Goal: Task Accomplishment & Management: Manage account settings

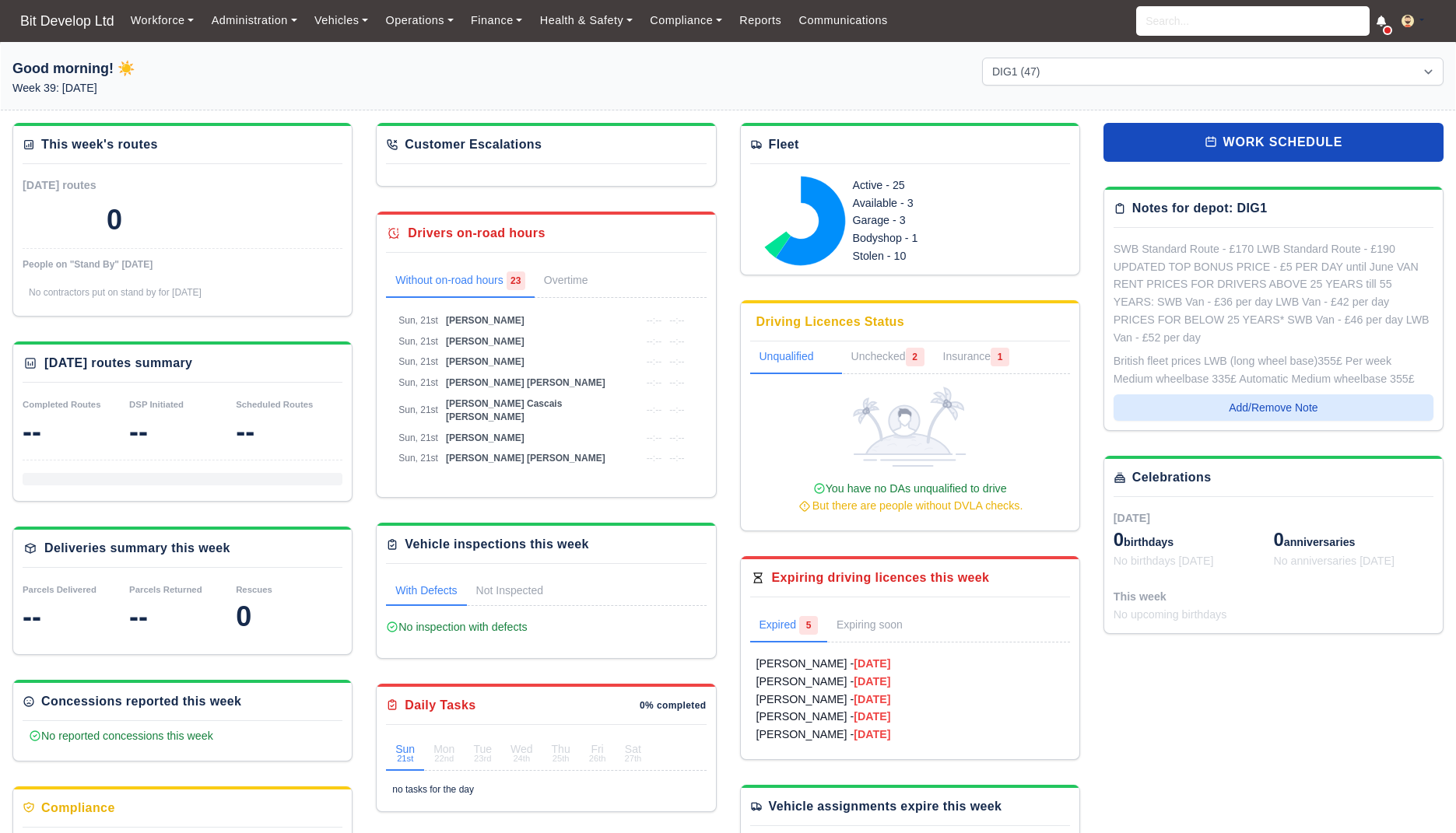
select select "2"
click at [489, 20] on link "Finance" at bounding box center [497, 20] width 70 height 31
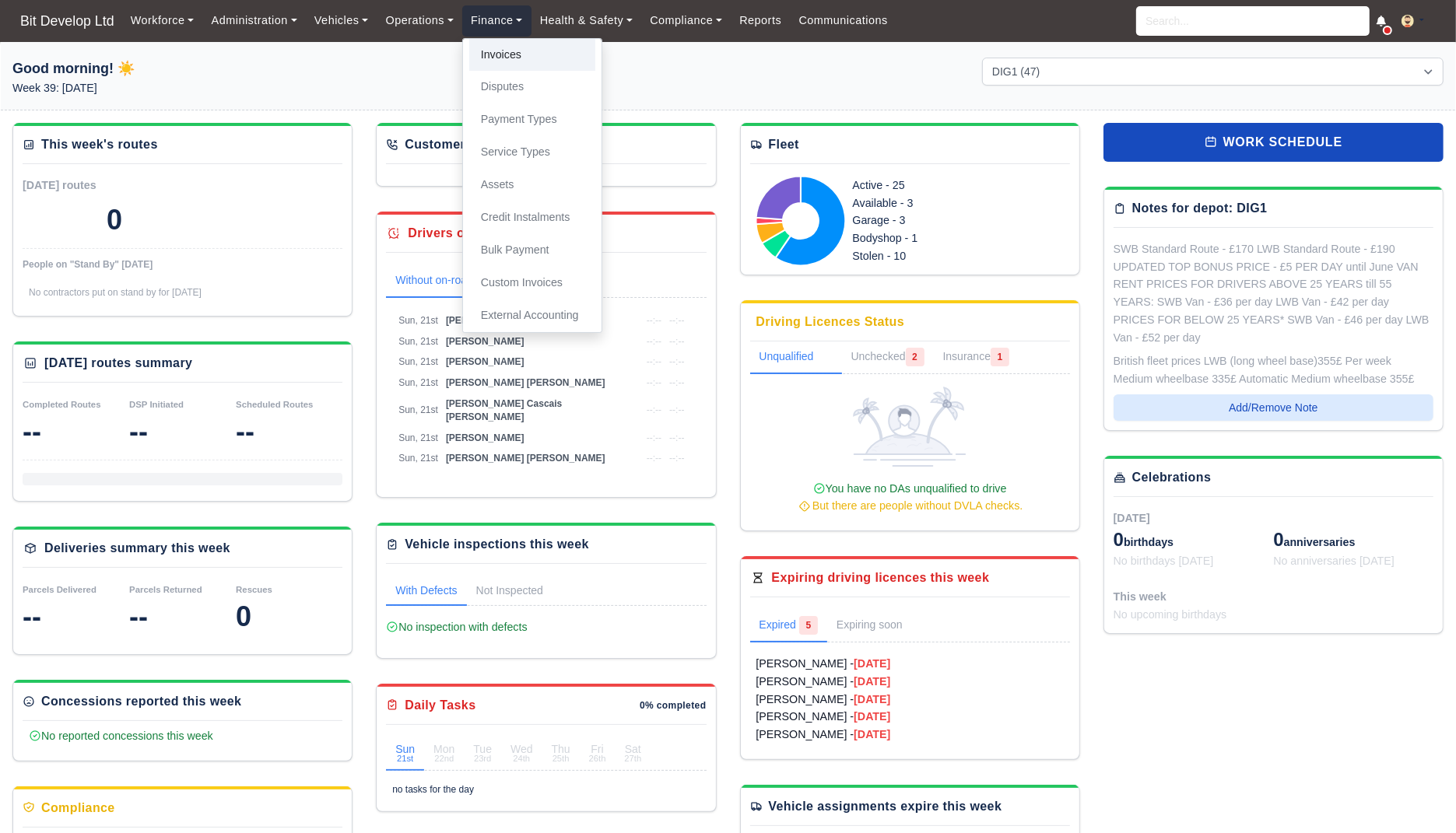
click at [516, 64] on link "Invoices" at bounding box center [531, 55] width 126 height 33
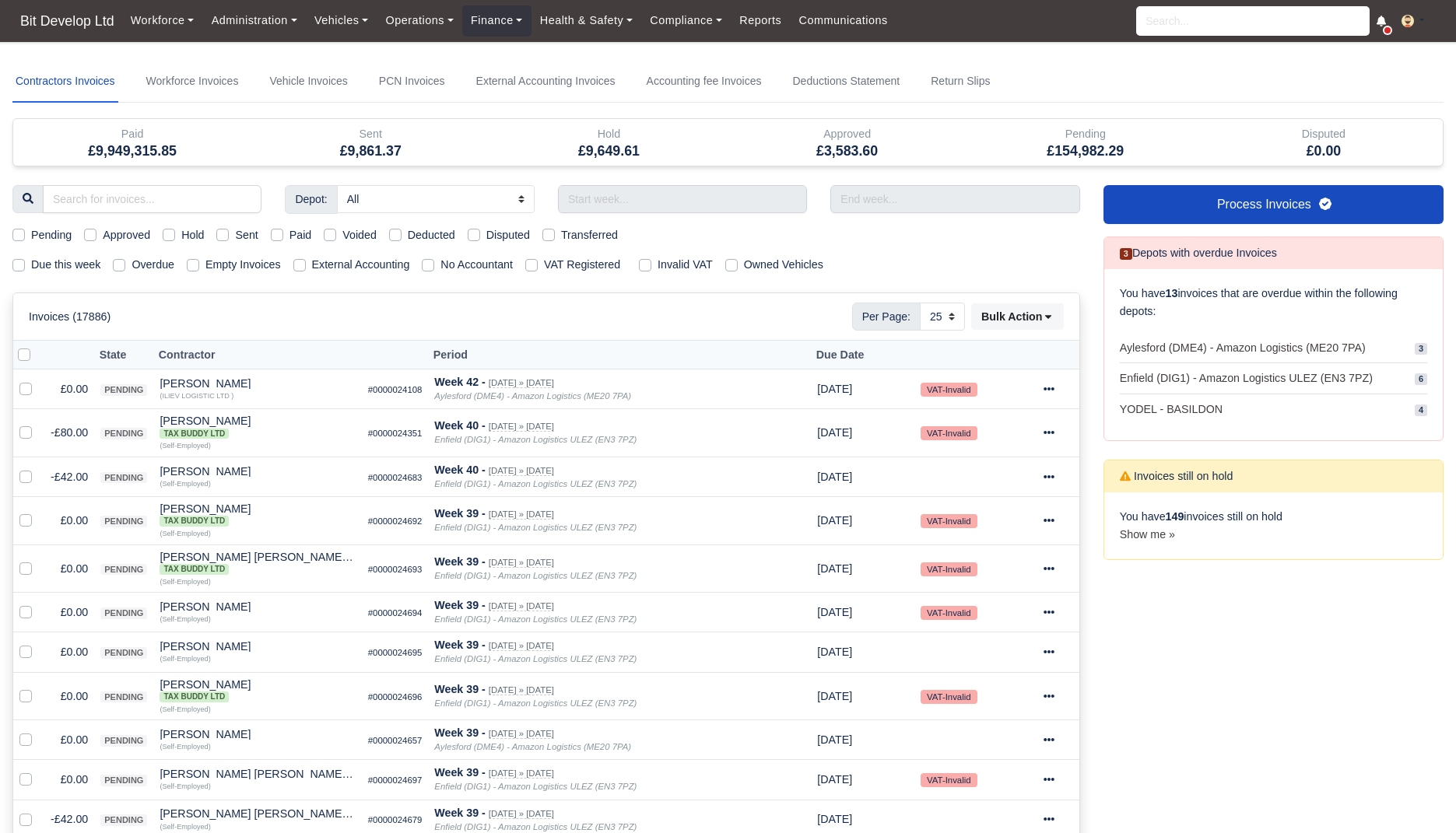
select select "25"
click at [74, 271] on label "Due this week" at bounding box center [66, 265] width 70 height 18
click at [25, 268] on input "Due this week" at bounding box center [19, 262] width 13 height 13
checkbox input "true"
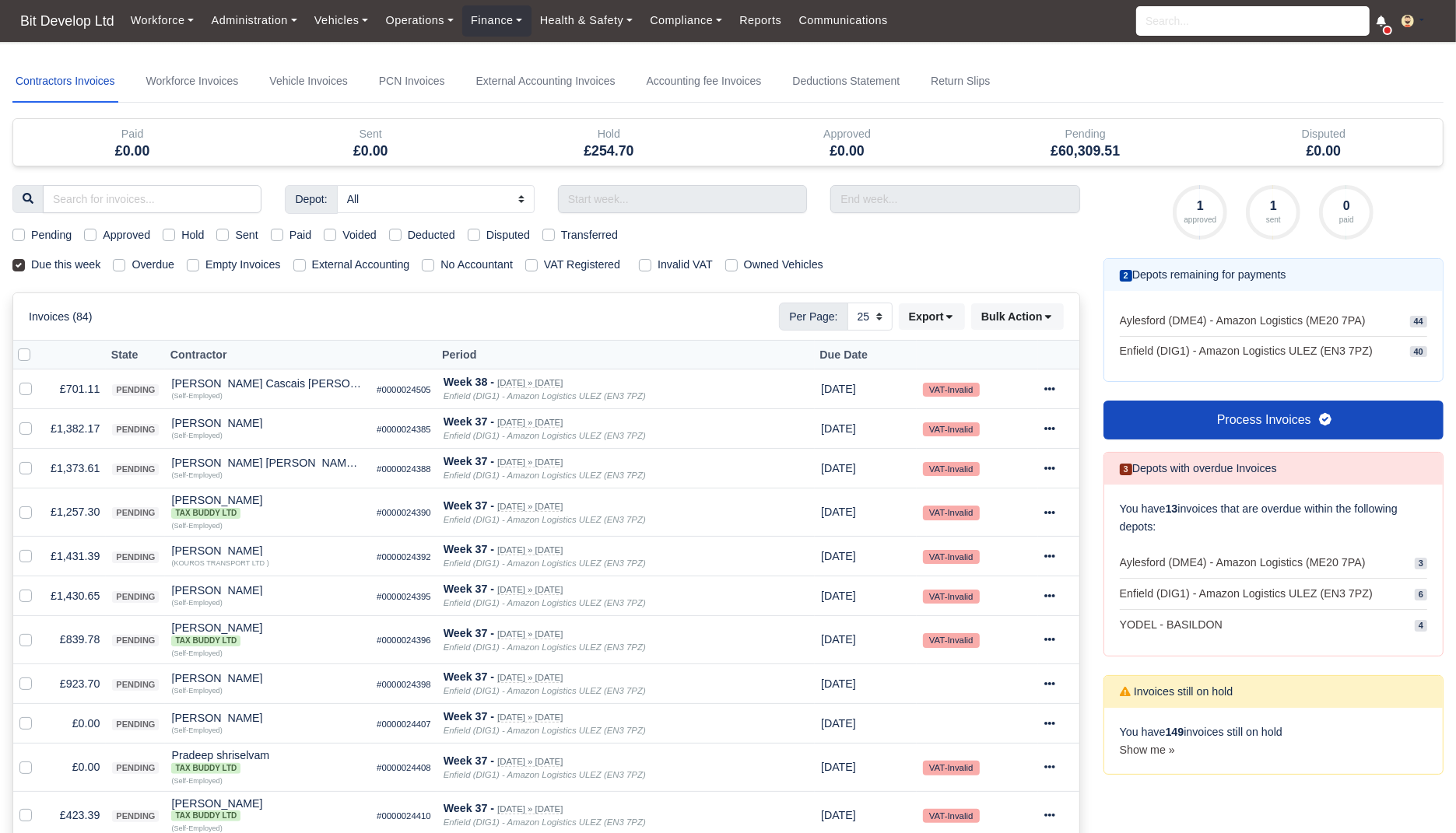
click at [257, 230] on label "Sent" at bounding box center [246, 235] width 23 height 18
click at [228, 230] on input "Sent" at bounding box center [222, 232] width 13 height 13
checkbox input "true"
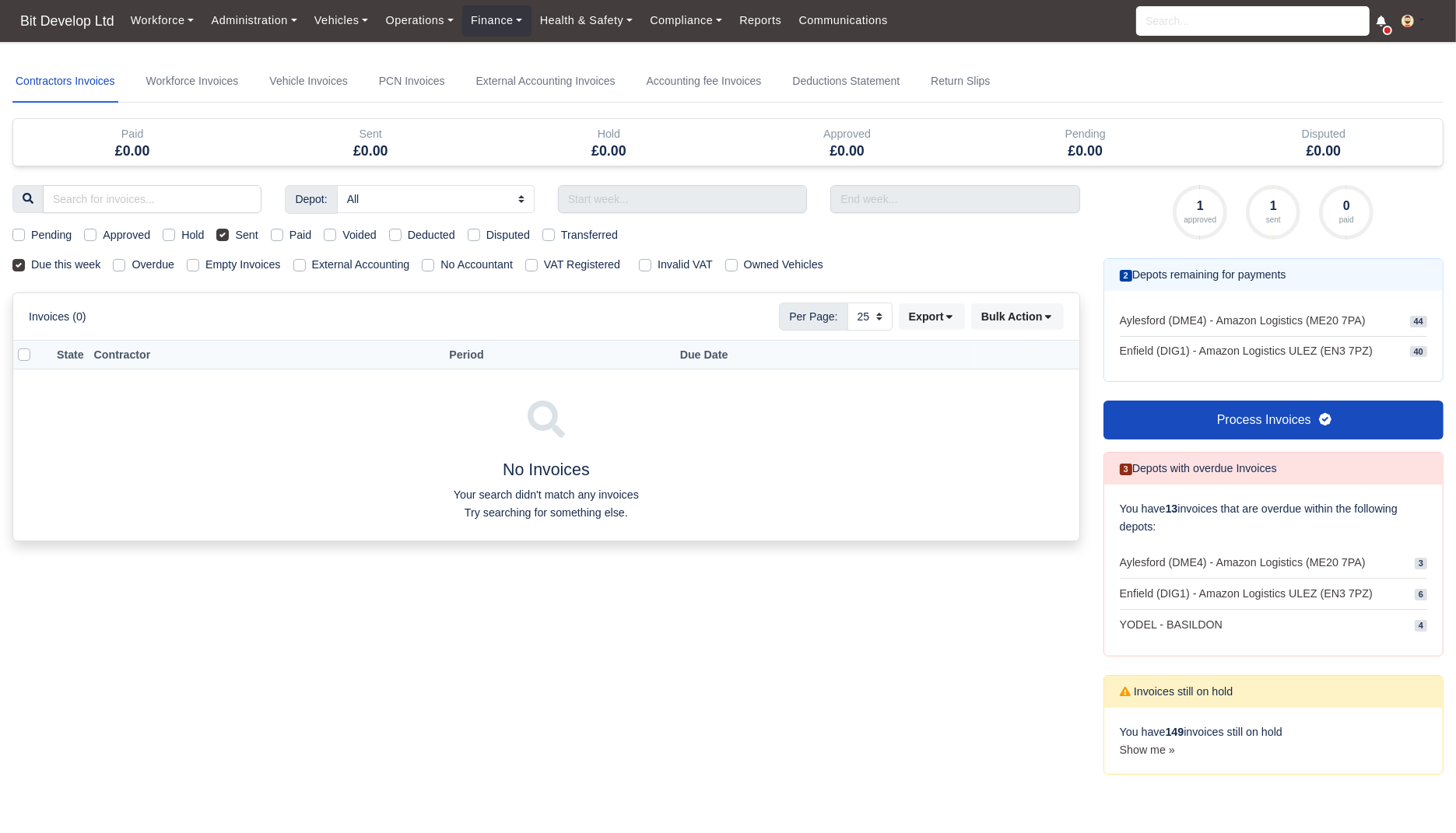
click at [257, 230] on label "Sent" at bounding box center [246, 235] width 23 height 18
click at [228, 230] on input "Sent" at bounding box center [222, 232] width 13 height 13
checkbox input "false"
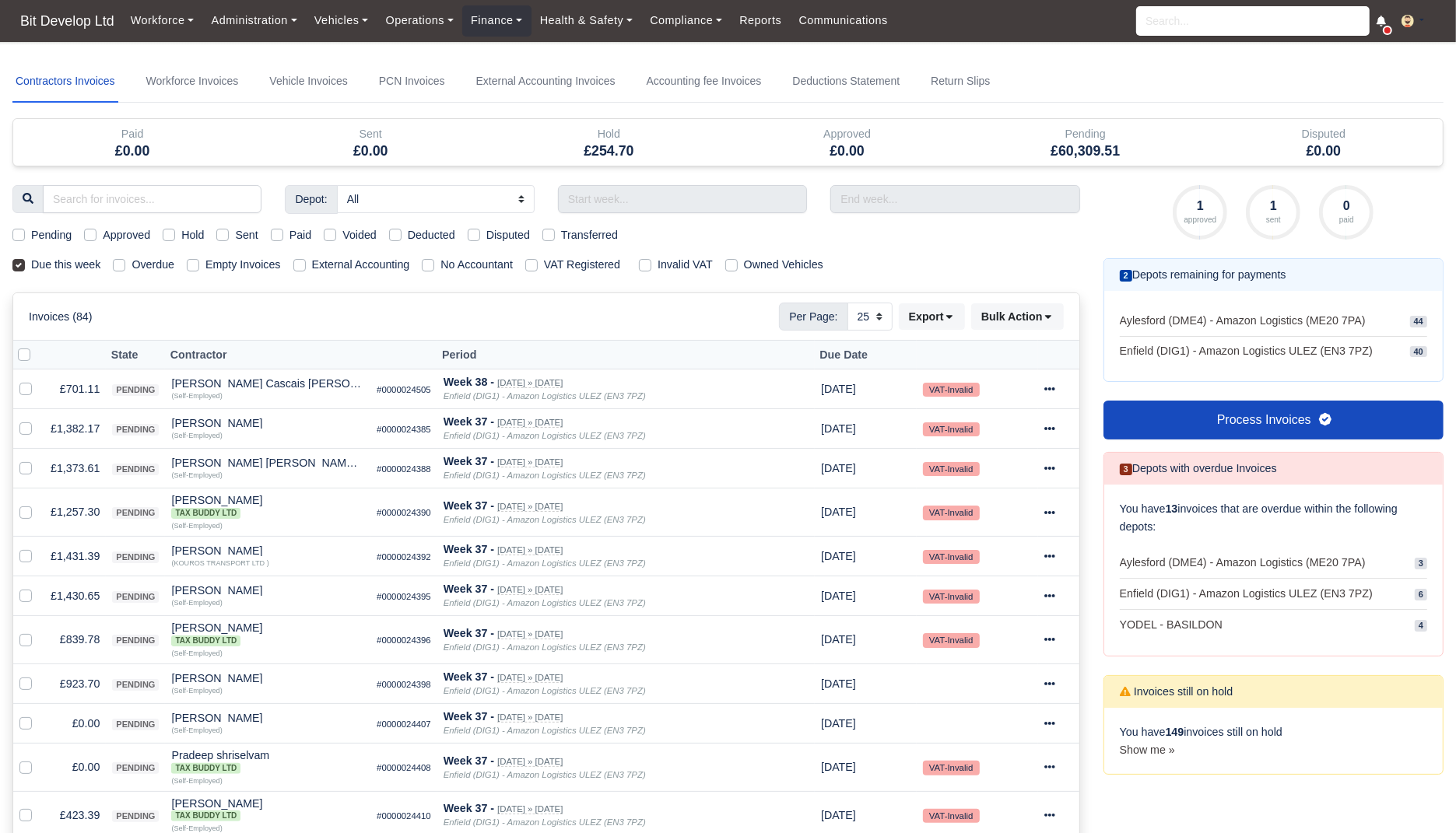
click at [168, 268] on label "Overdue" at bounding box center [152, 265] width 43 height 18
click at [125, 268] on input "Overdue" at bounding box center [119, 262] width 13 height 13
checkbox input "true"
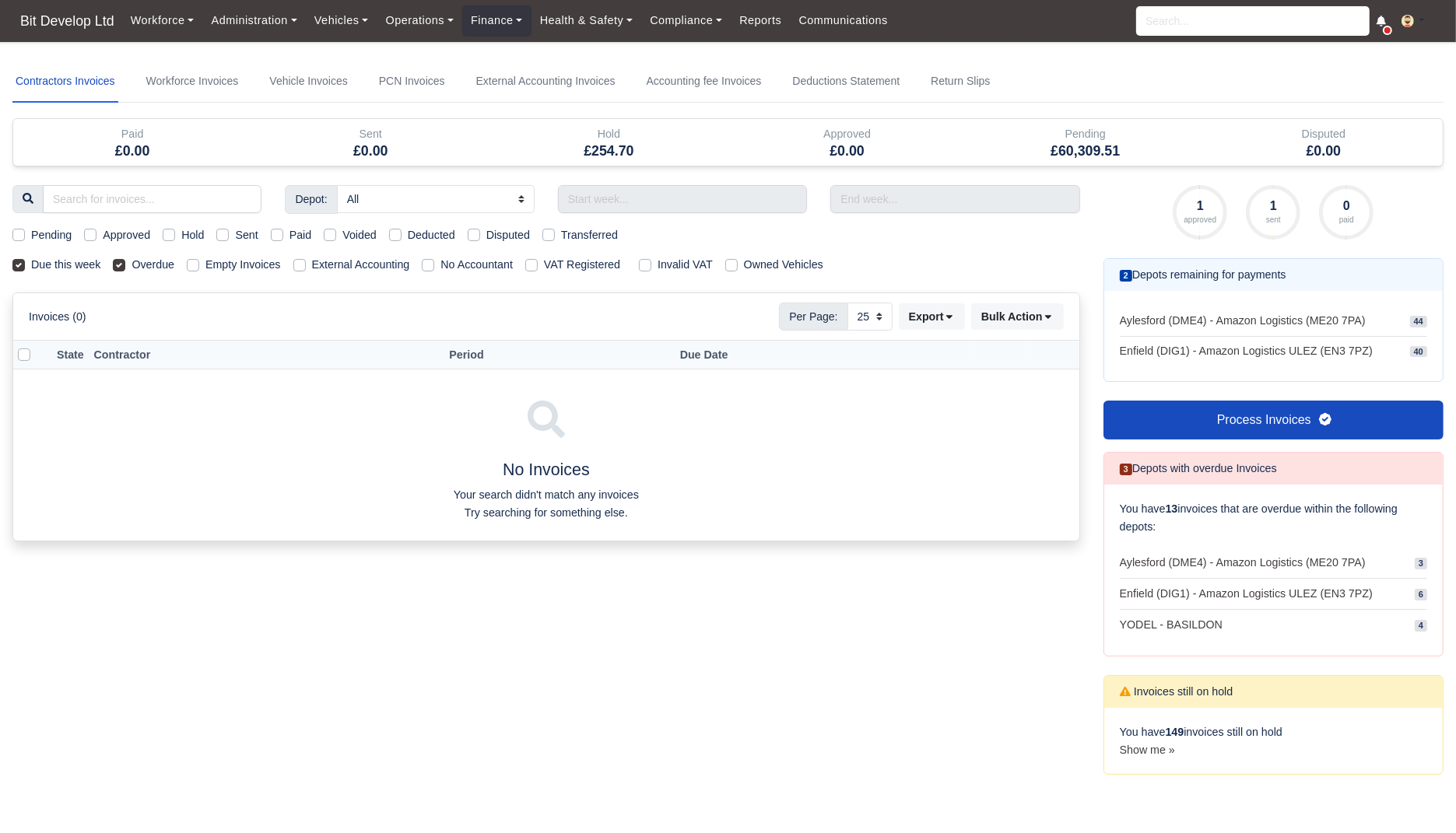
click at [168, 268] on label "Overdue" at bounding box center [152, 265] width 43 height 18
click at [125, 268] on input "Overdue" at bounding box center [119, 262] width 13 height 13
checkbox input "false"
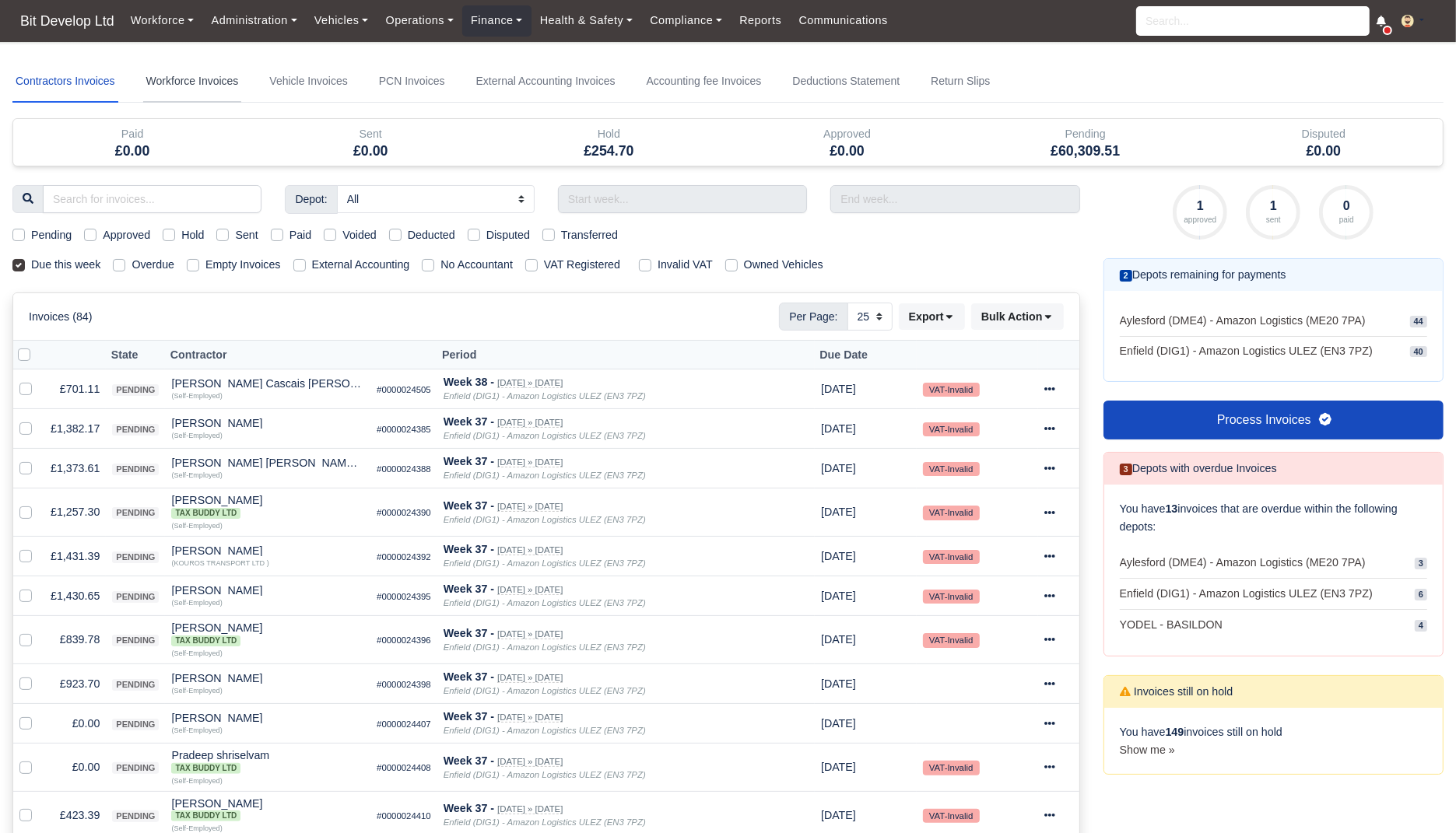
click at [189, 75] on link "Workforce Invoices" at bounding box center [193, 81] width 99 height 42
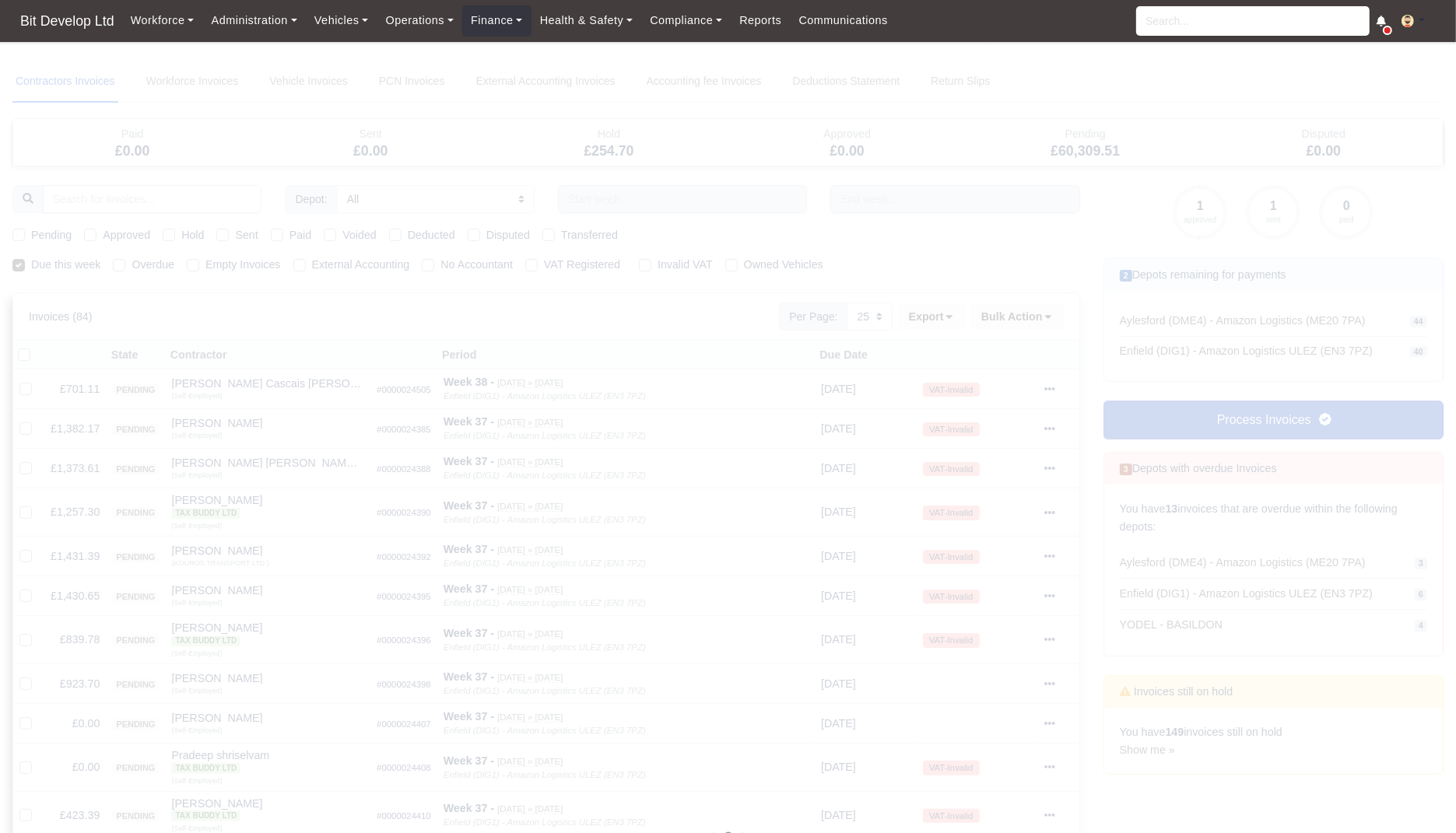
select select
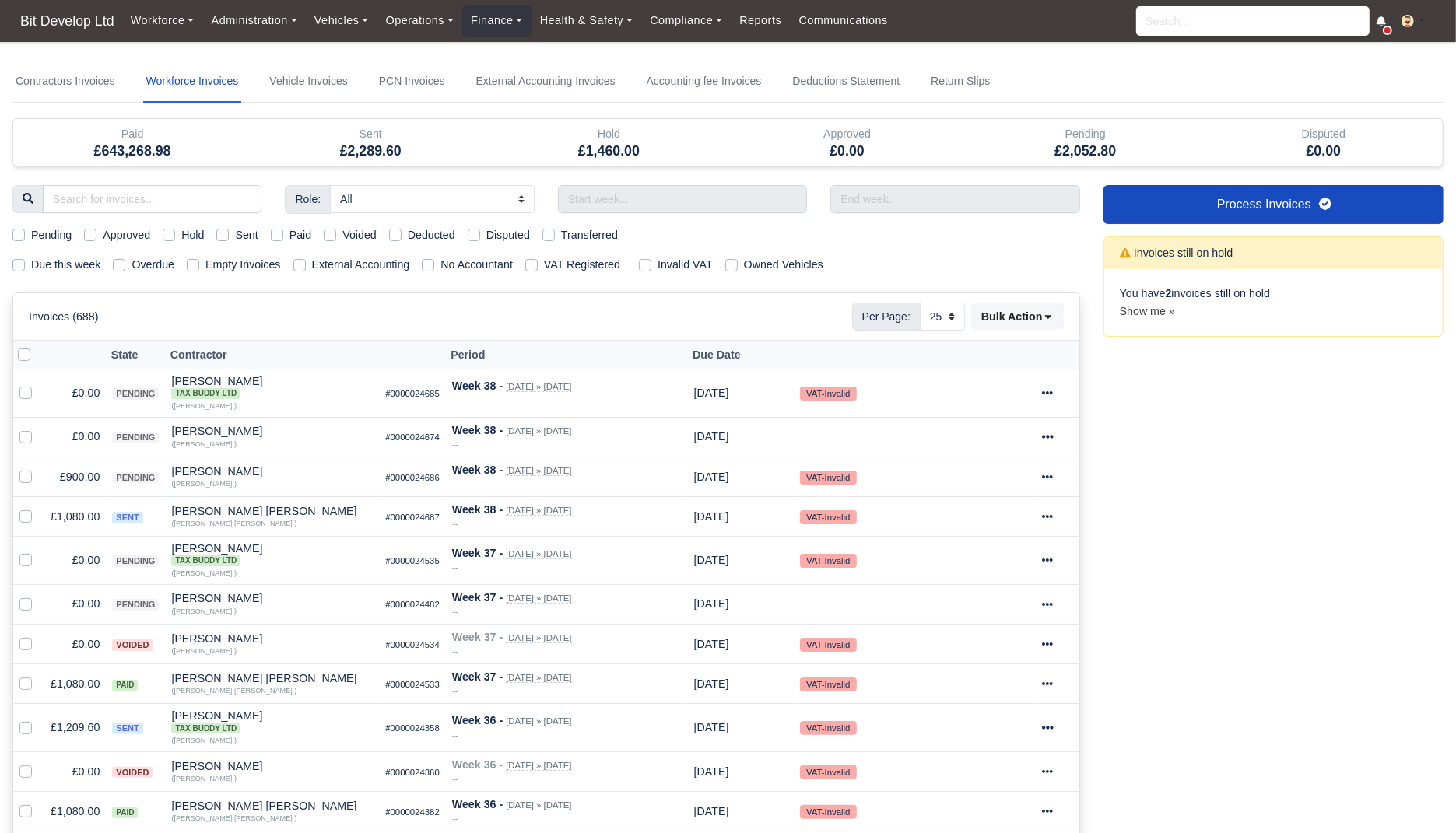
click at [46, 248] on div "Role: All Depot Supervisor Manager Regional Depot Manager Fleet Manager Fleet S…" at bounding box center [546, 836] width 1091 height 1303
click at [46, 253] on div "Role: All Depot Supervisor Manager Regional Depot Manager Fleet Manager Fleet S…" at bounding box center [546, 836] width 1091 height 1303
click at [49, 260] on label "Due this week" at bounding box center [66, 265] width 70 height 18
click at [25, 260] on input "Due this week" at bounding box center [19, 262] width 13 height 13
checkbox input "true"
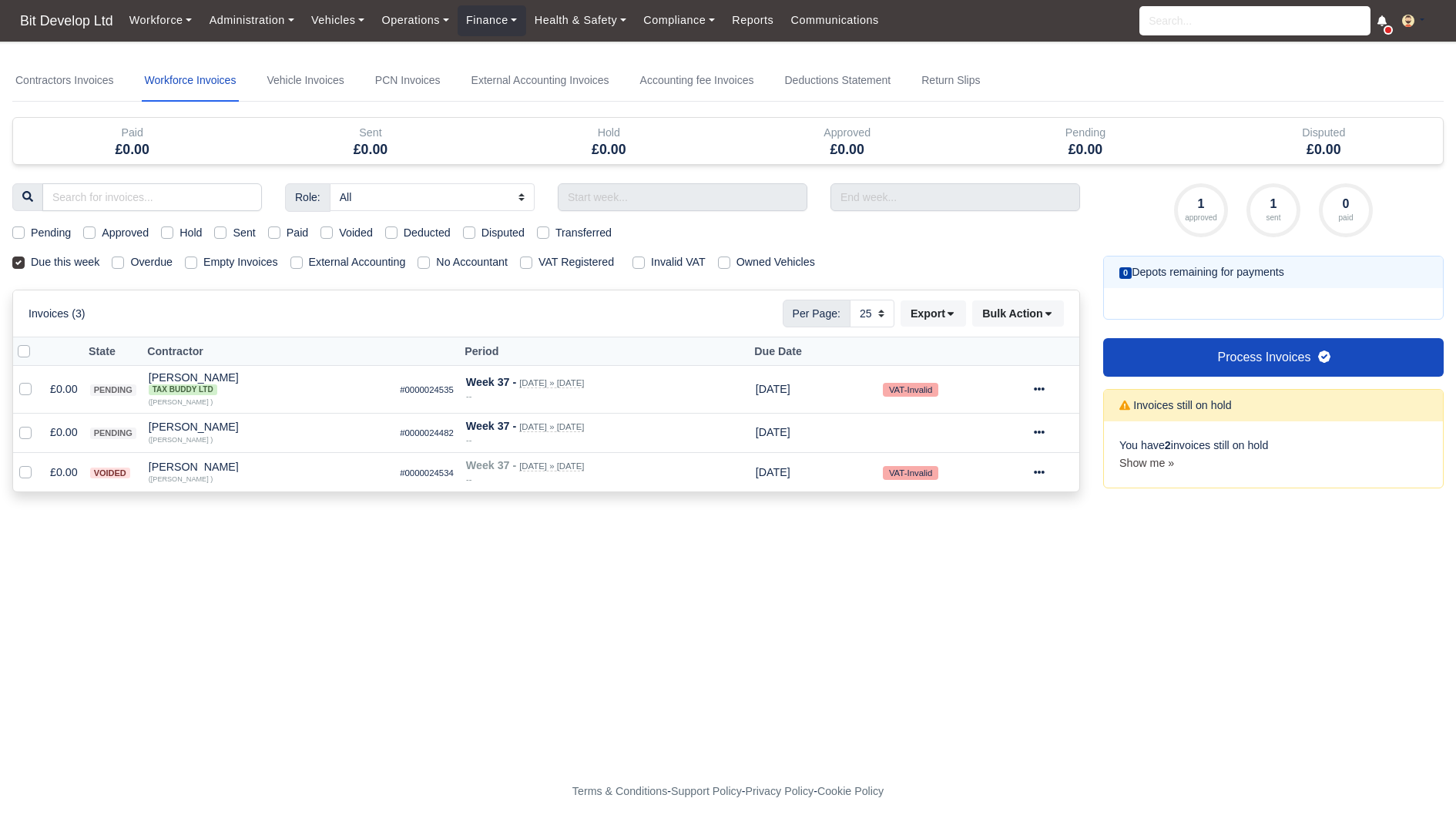
click at [242, 231] on label "Sent" at bounding box center [244, 233] width 23 height 18
click at [226, 231] on input "Sent" at bounding box center [220, 230] width 13 height 13
checkbox input "true"
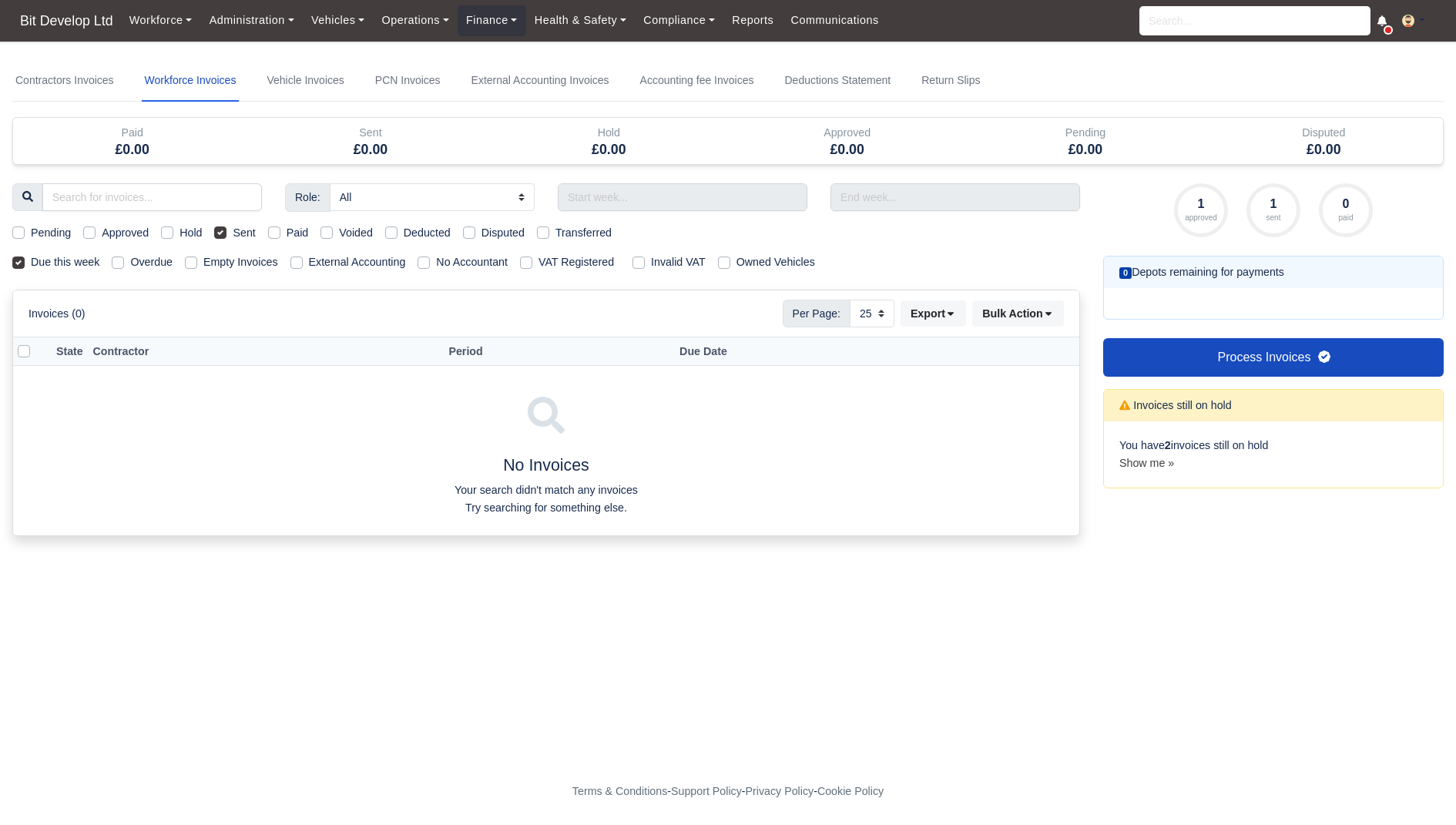
click at [242, 231] on label "Sent" at bounding box center [244, 233] width 23 height 18
click at [226, 231] on input "Sent" at bounding box center [220, 230] width 13 height 13
checkbox input "false"
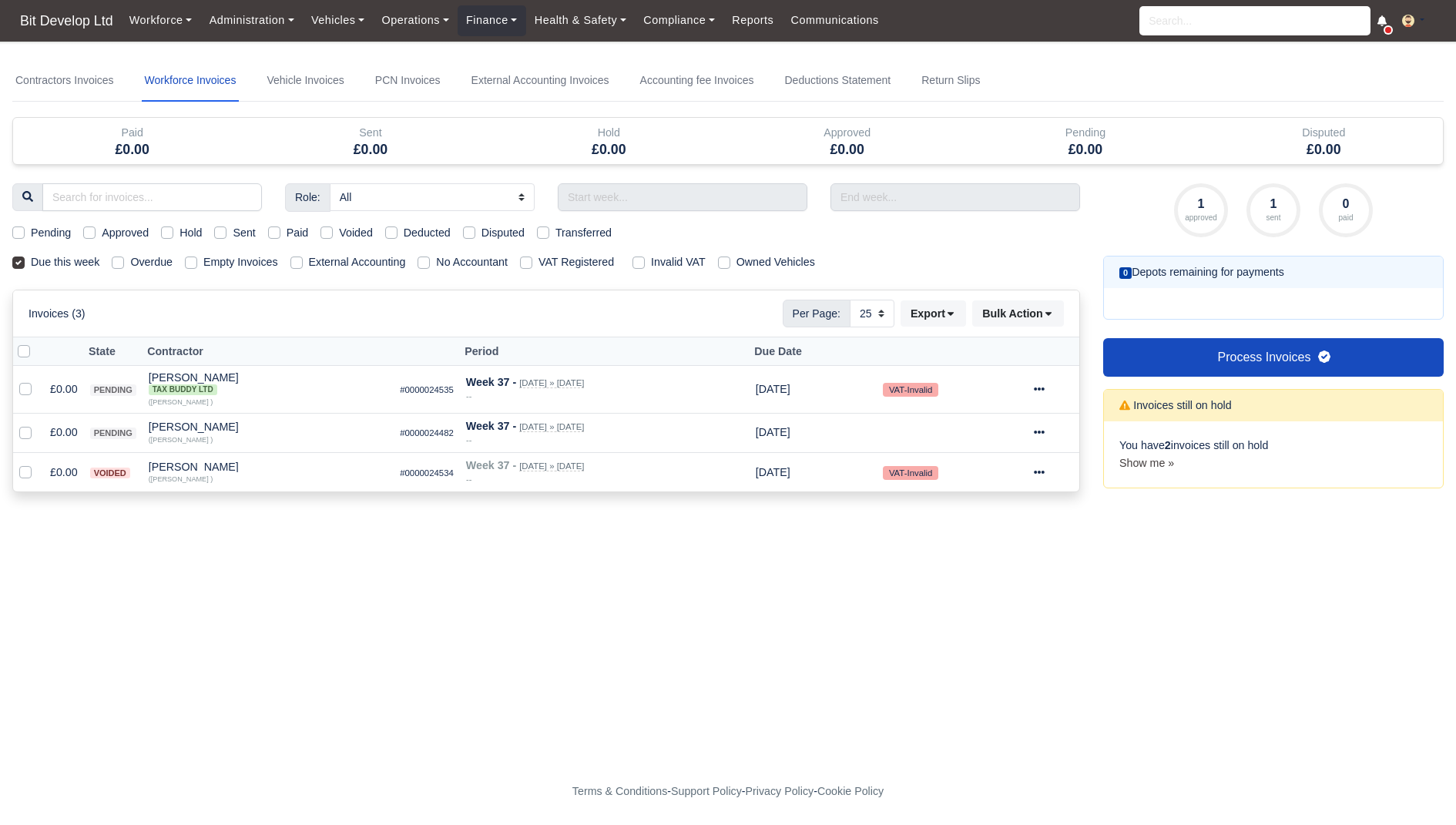
click at [169, 262] on label "Overdue" at bounding box center [150, 263] width 42 height 18
click at [124, 262] on input "Overdue" at bounding box center [118, 260] width 13 height 13
checkbox input "true"
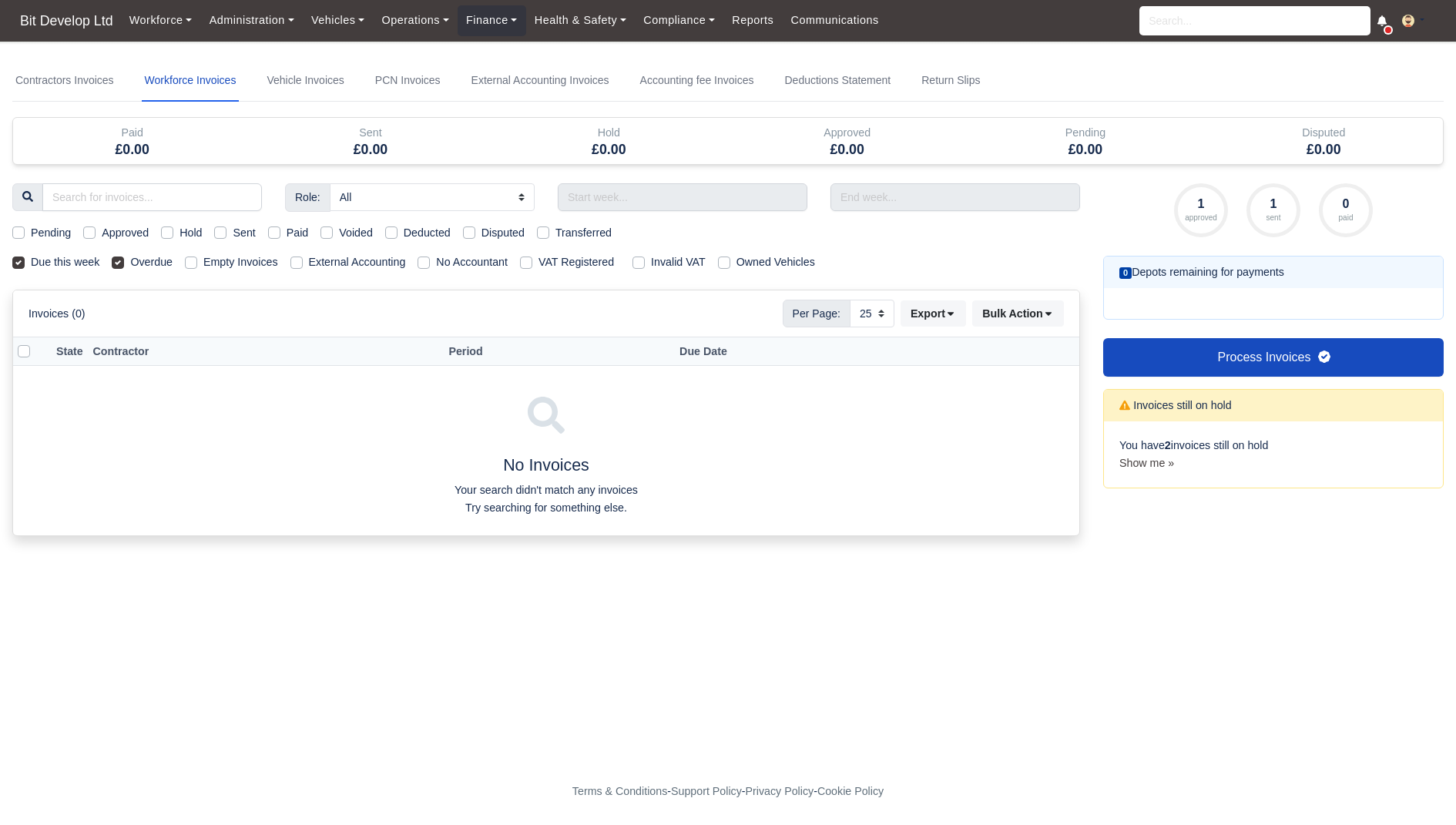
click at [169, 262] on label "Overdue" at bounding box center [150, 263] width 42 height 18
click at [124, 262] on input "Overdue" at bounding box center [118, 260] width 13 height 13
checkbox input "false"
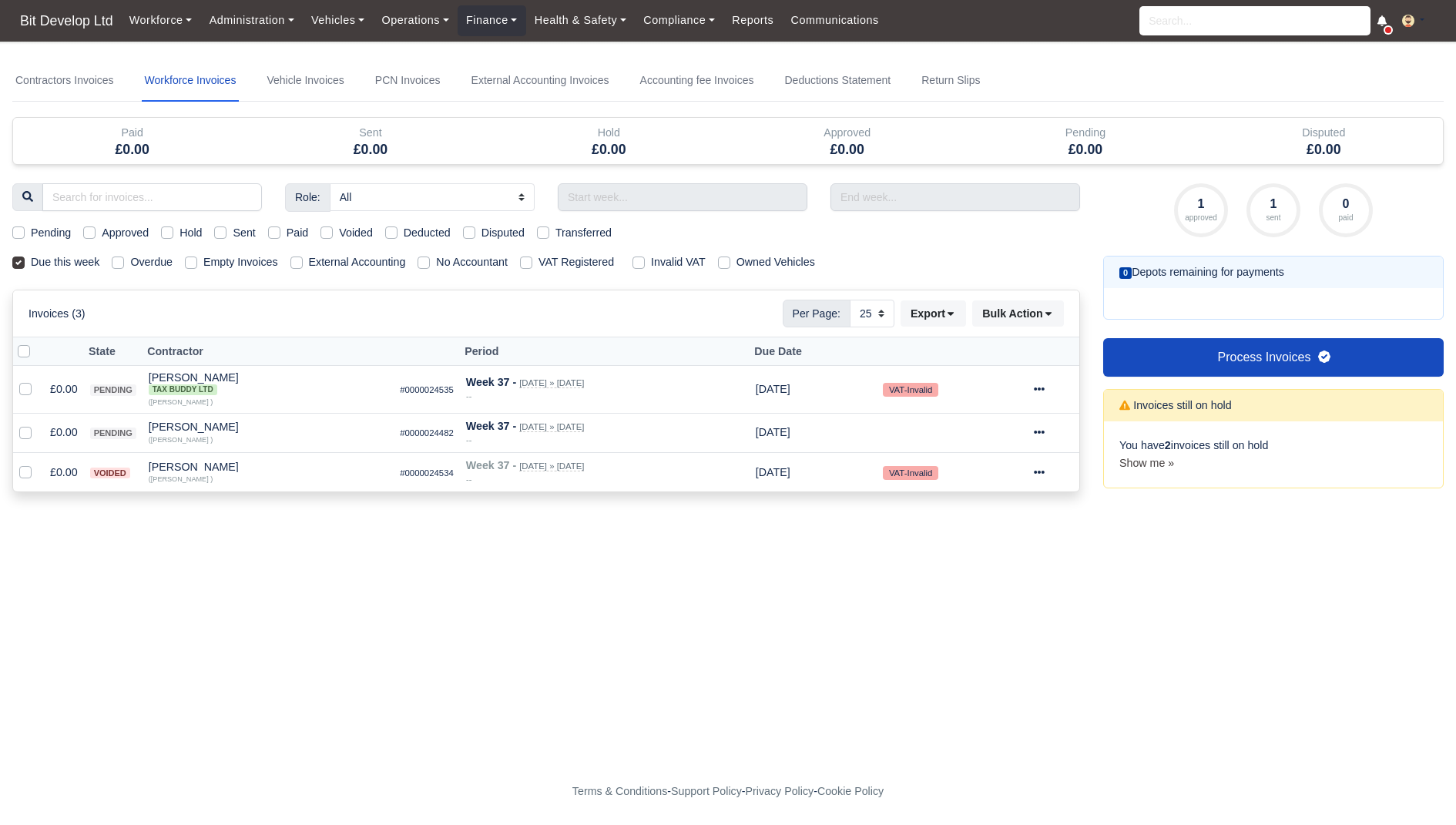
click at [97, 272] on div "Role: All Depot Supervisor Manager Regional Depot Manager Fleet Manager Fleet S…" at bounding box center [546, 346] width 1090 height 327
click at [93, 261] on label "Due this week" at bounding box center [65, 263] width 69 height 18
click at [25, 261] on input "Due this week" at bounding box center [19, 260] width 13 height 13
checkbox input "false"
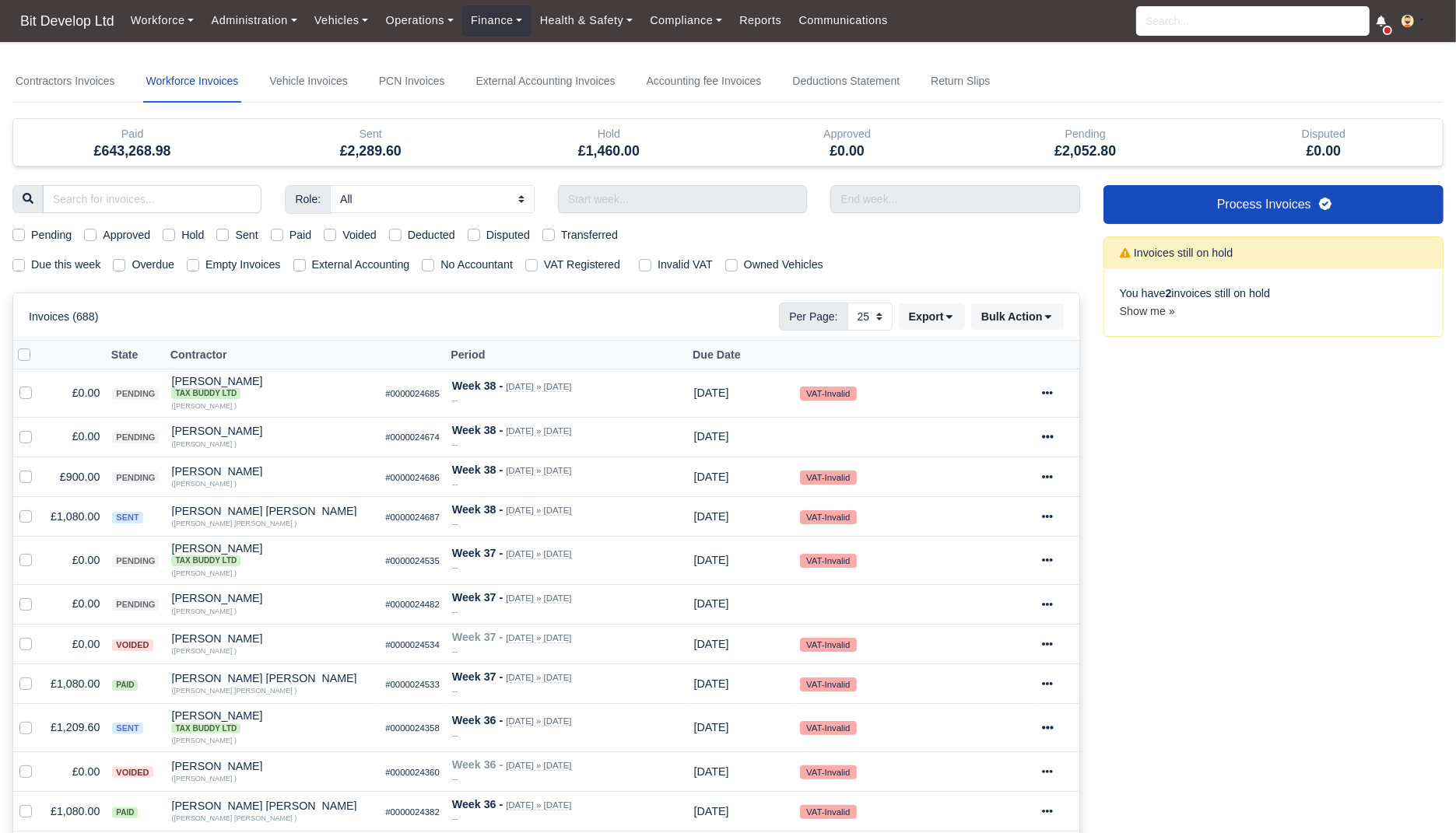
click at [161, 262] on label "Overdue" at bounding box center [152, 265] width 43 height 18
click at [125, 262] on input "Overdue" at bounding box center [119, 262] width 13 height 13
checkbox input "true"
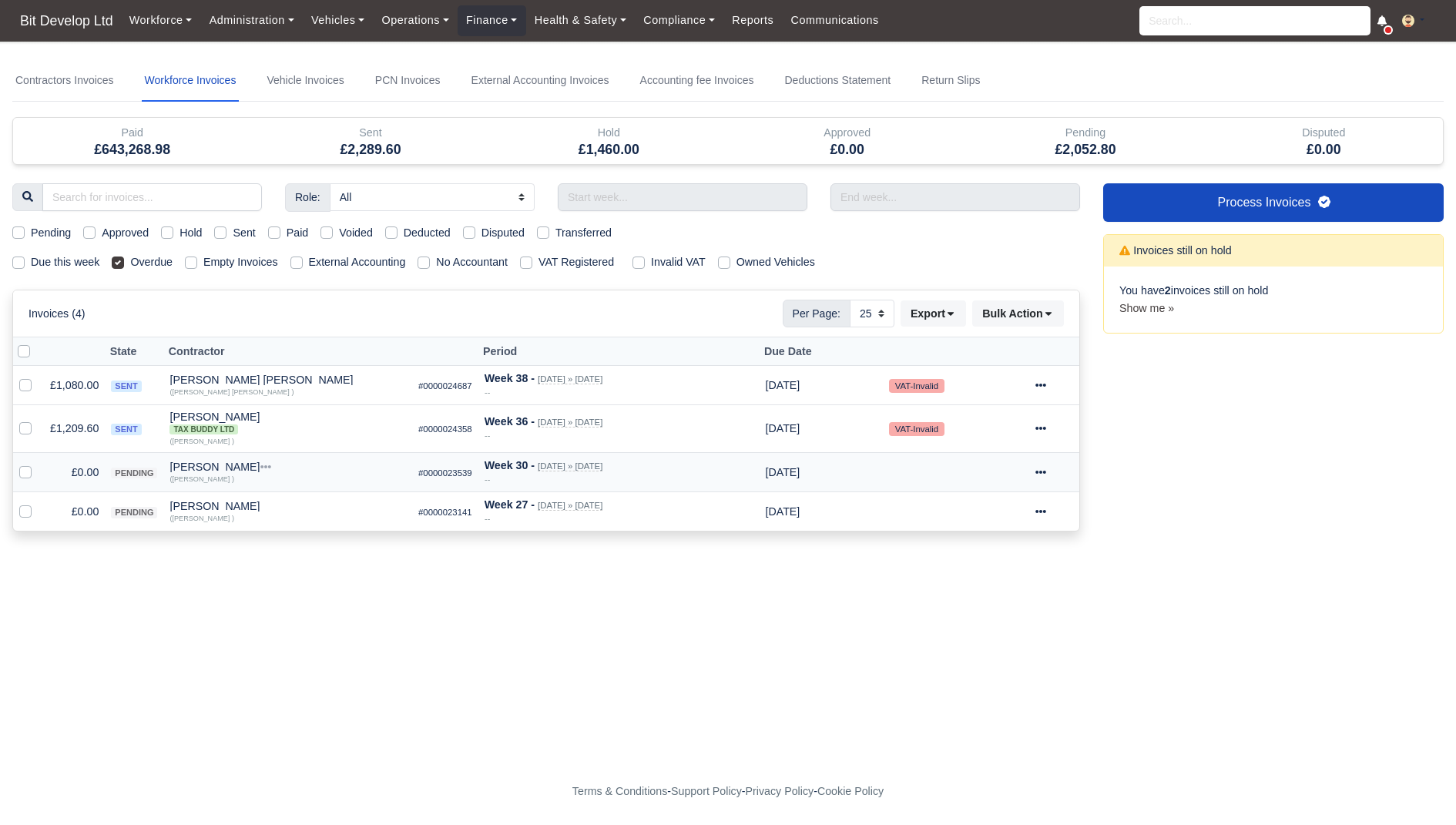
click at [1046, 468] on icon at bounding box center [1040, 472] width 11 height 11
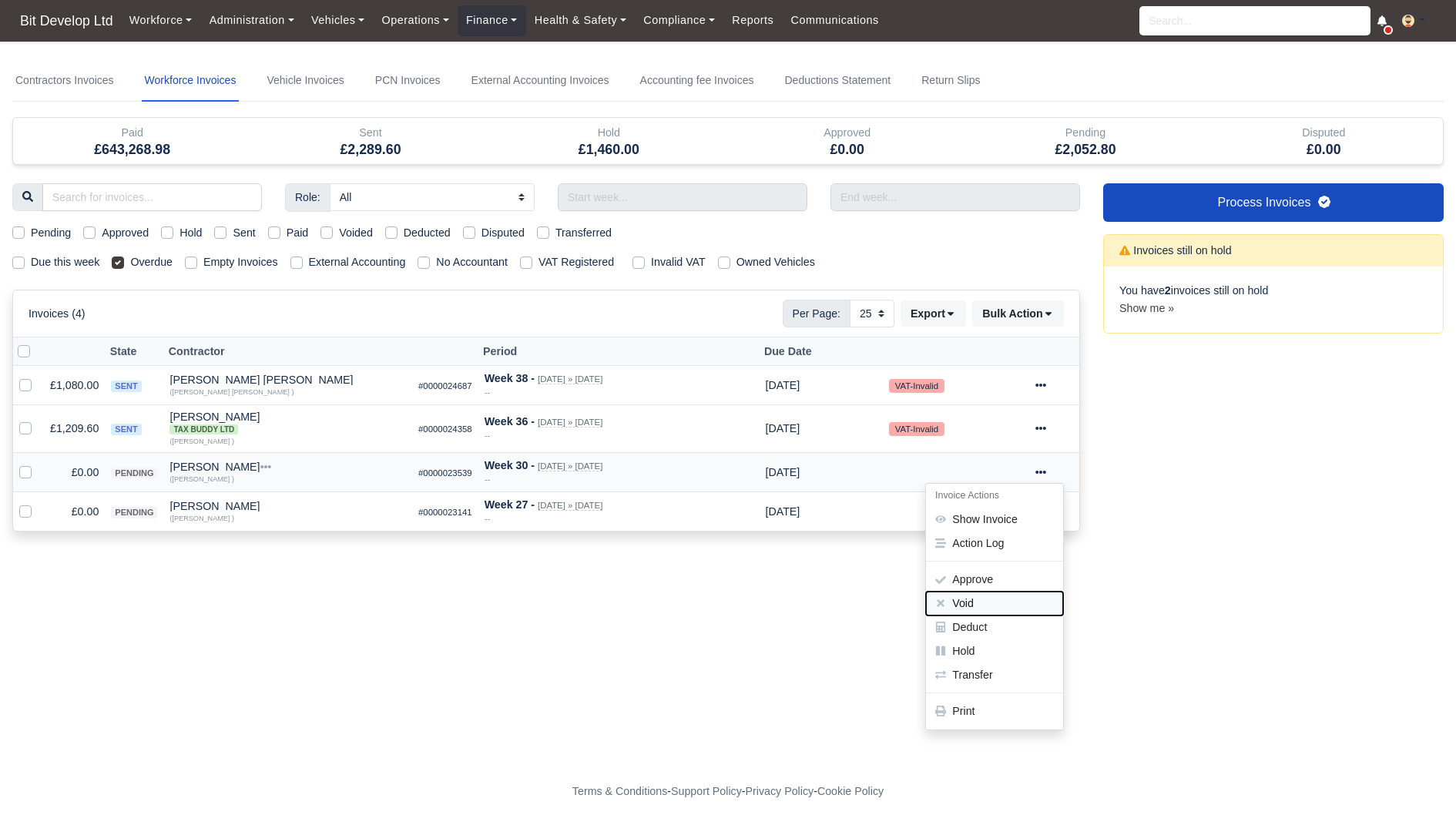
click at [993, 598] on button "Void" at bounding box center [994, 604] width 137 height 24
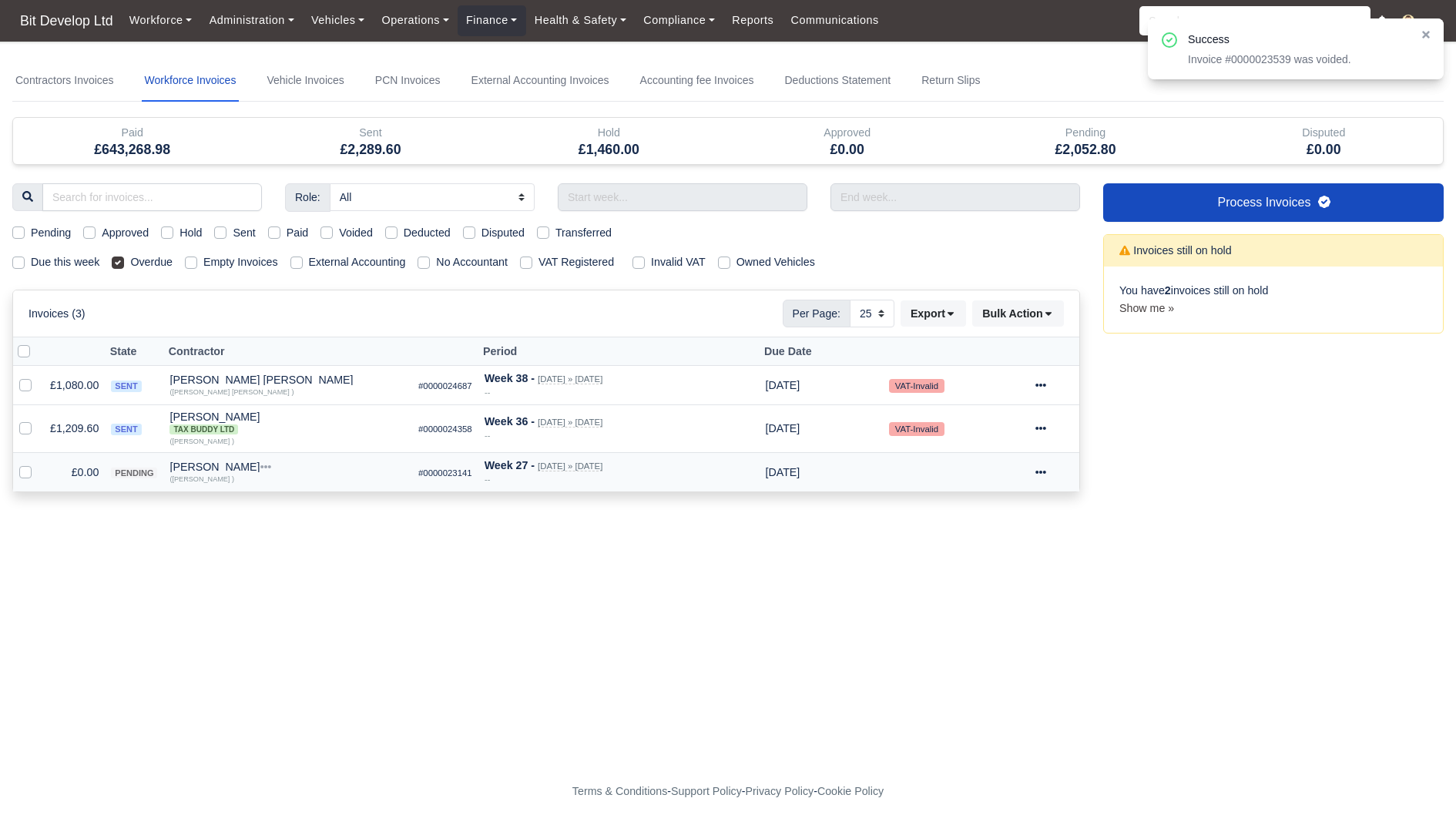
click at [1046, 467] on icon at bounding box center [1040, 472] width 11 height 11
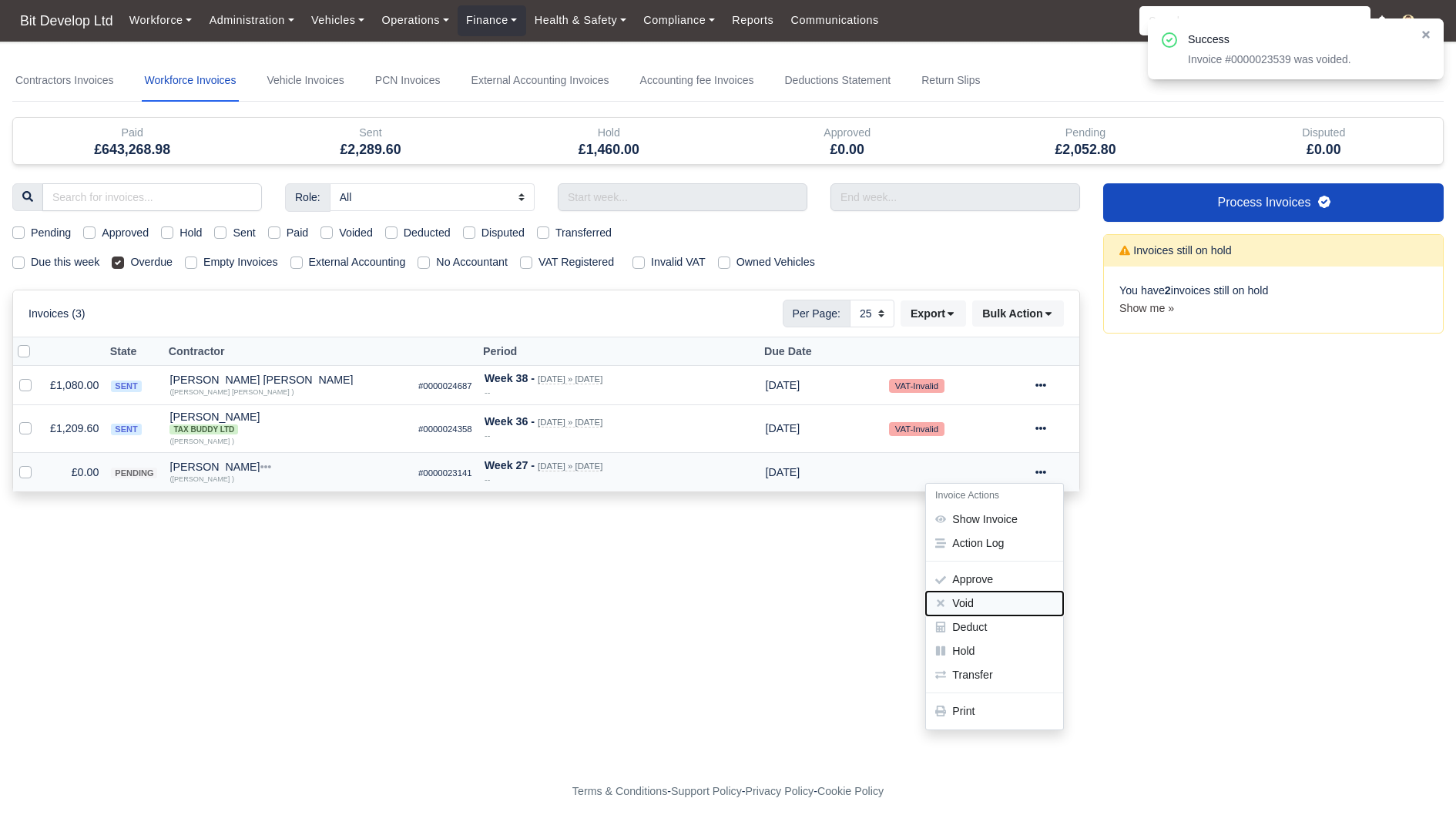
click at [980, 598] on button "Void" at bounding box center [994, 604] width 137 height 24
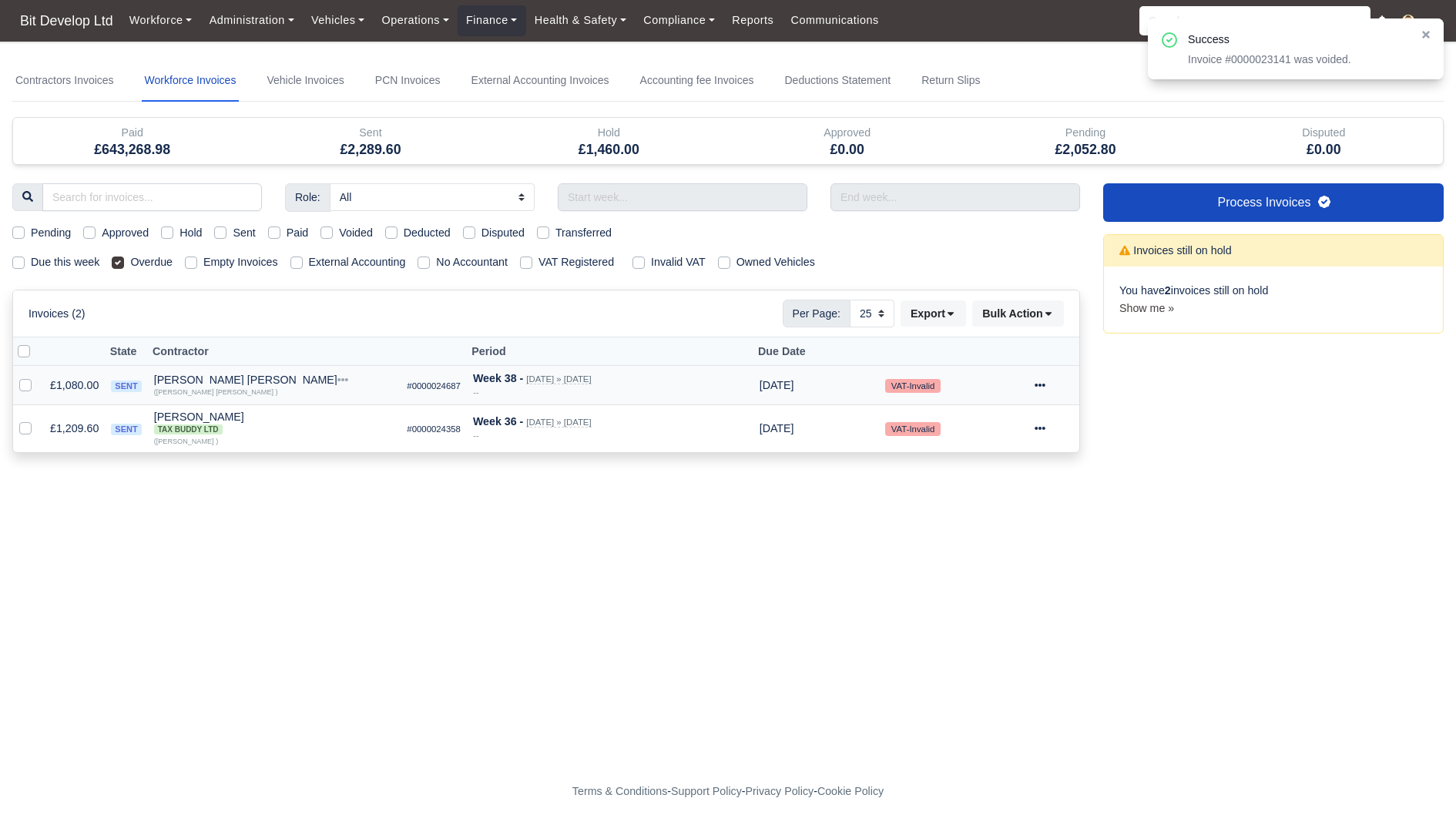
click at [1045, 383] on icon at bounding box center [1039, 384] width 11 height 3
click at [1028, 425] on link "Show Invoice" at bounding box center [994, 433] width 137 height 24
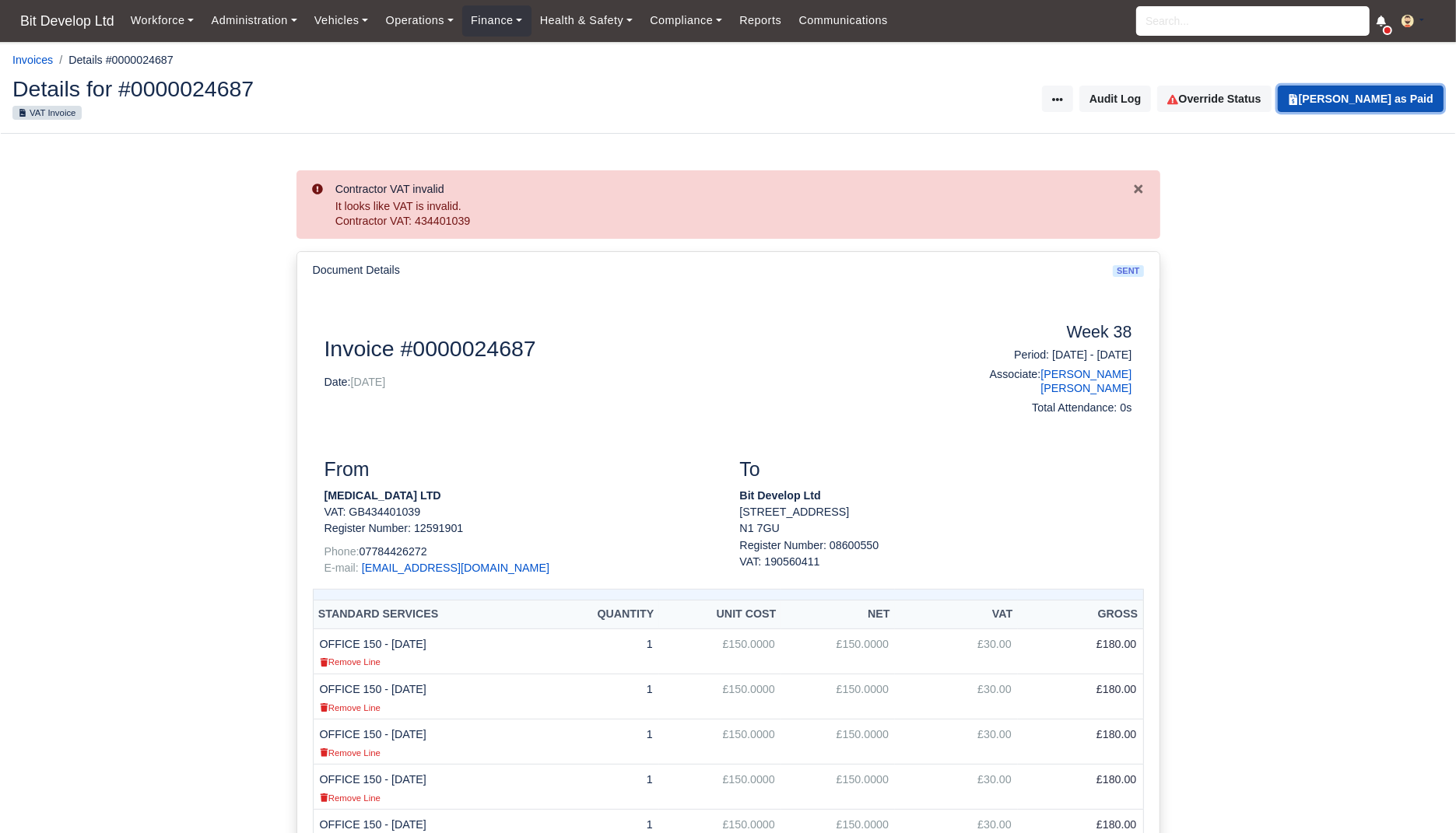
click at [1346, 100] on button "Mark Invoice as Paid" at bounding box center [1361, 98] width 166 height 27
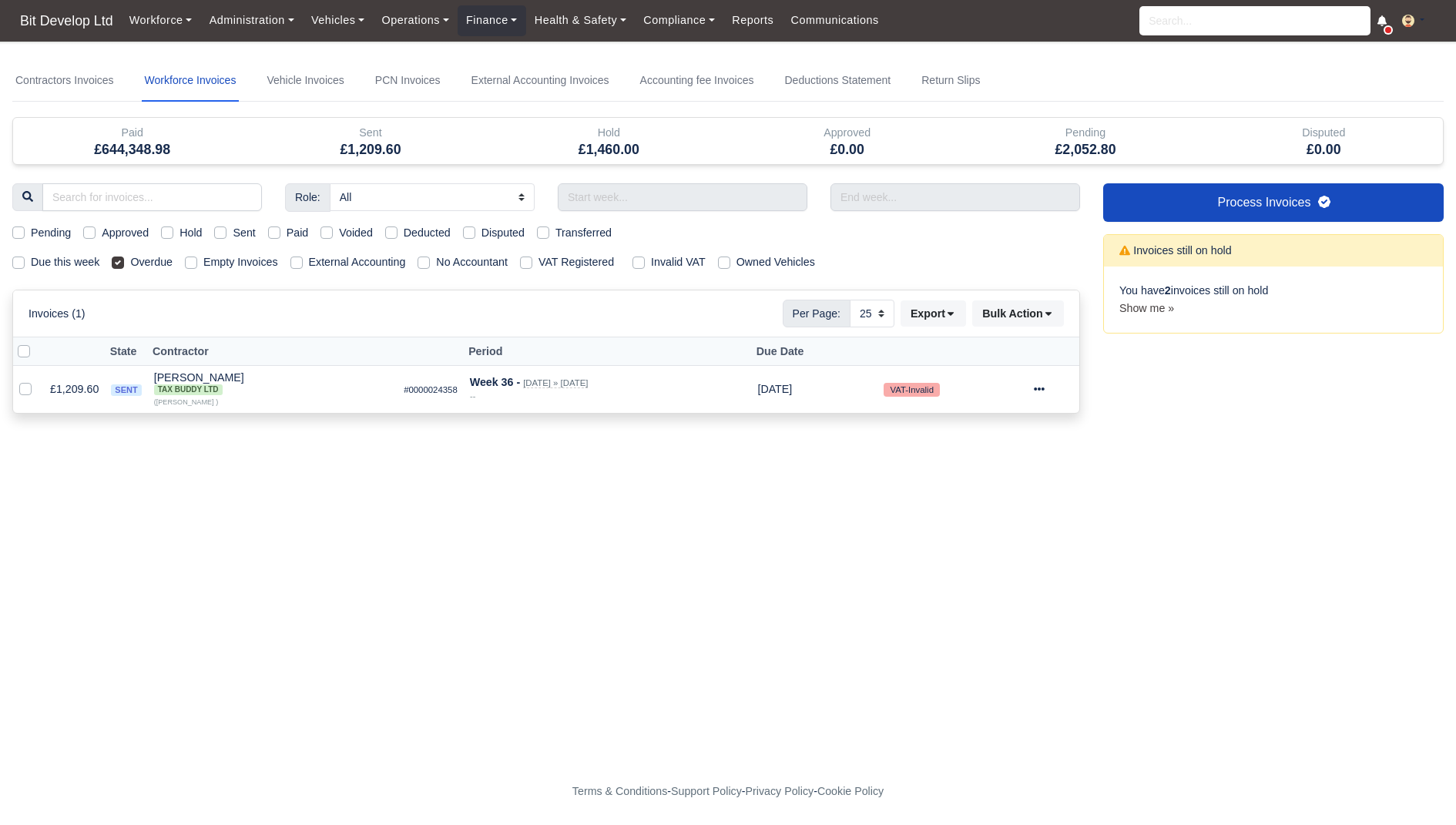
select select "25"
click at [80, 386] on td "£1,209.60" at bounding box center [75, 389] width 61 height 47
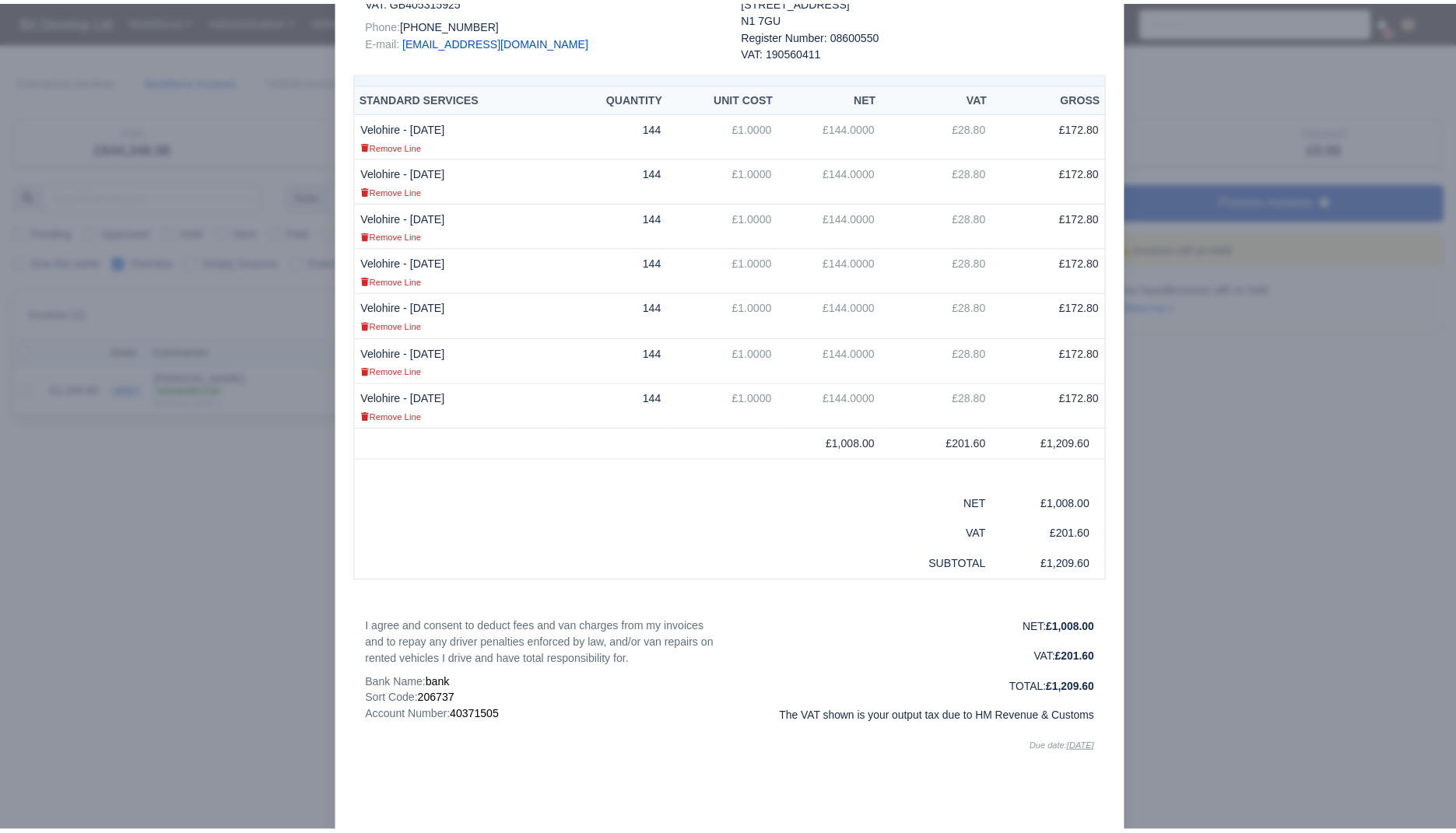
scroll to position [282, 0]
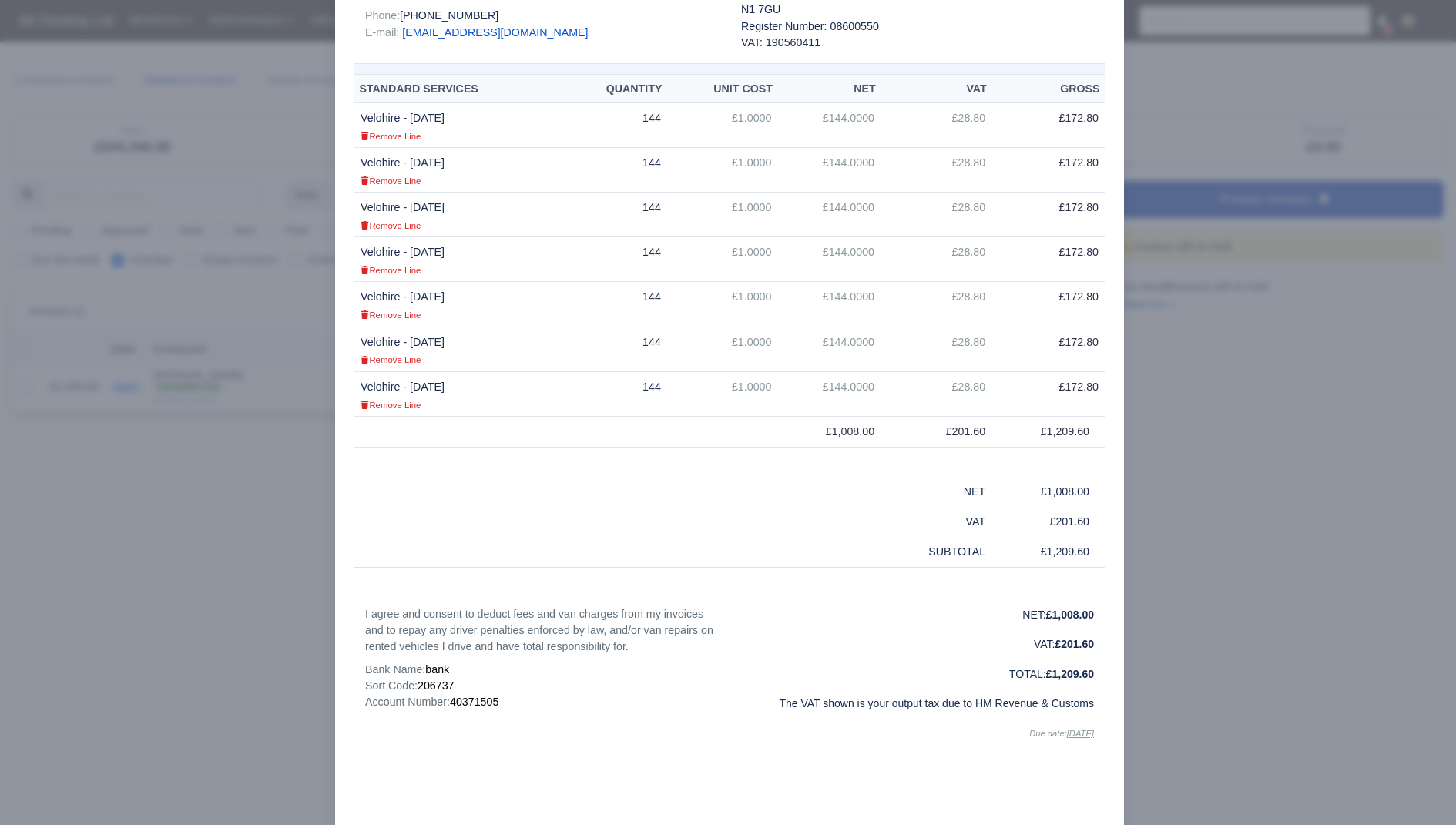
click at [235, 650] on div at bounding box center [728, 412] width 1456 height 825
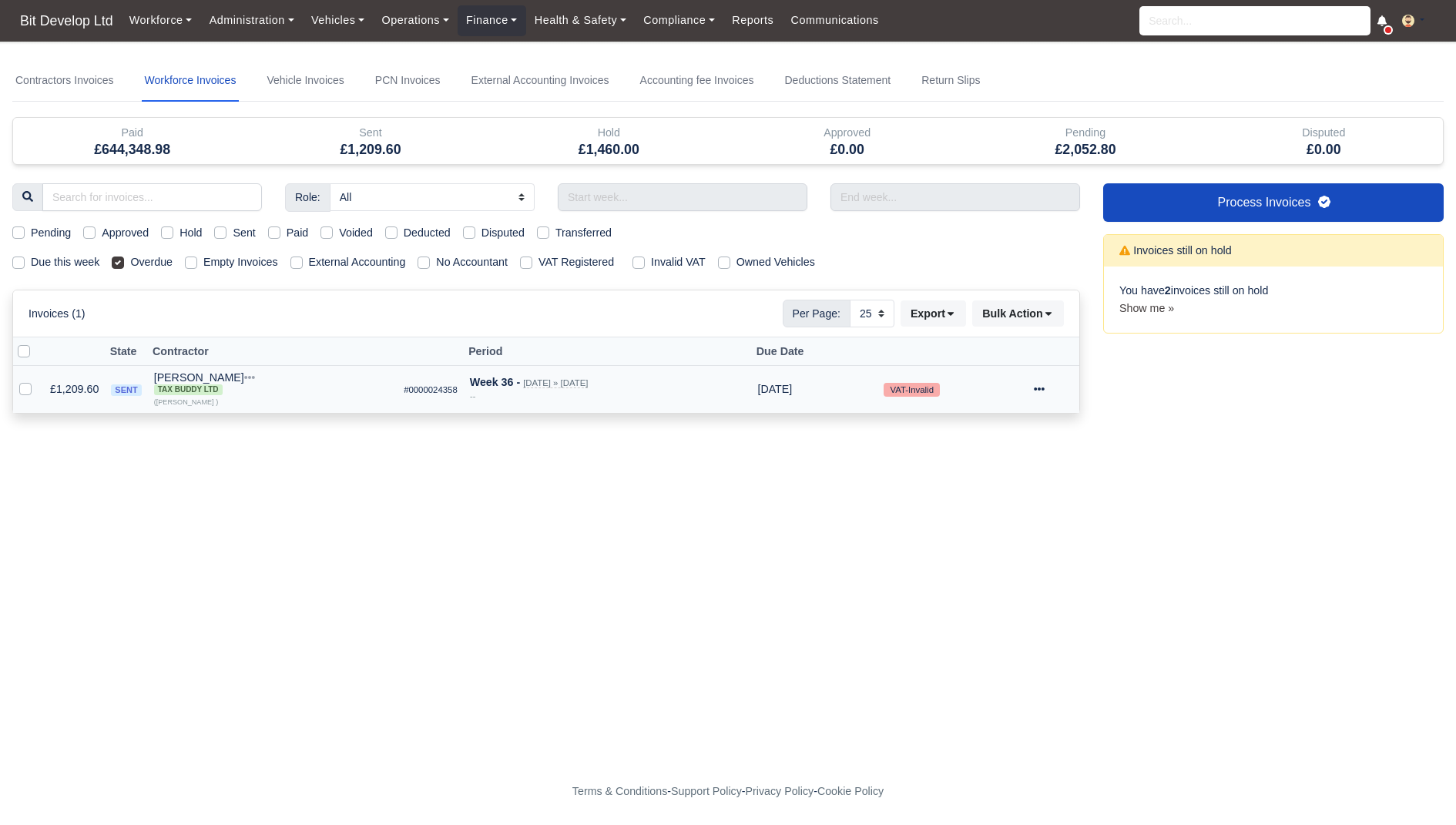
click at [1046, 393] on div at bounding box center [1053, 389] width 39 height 18
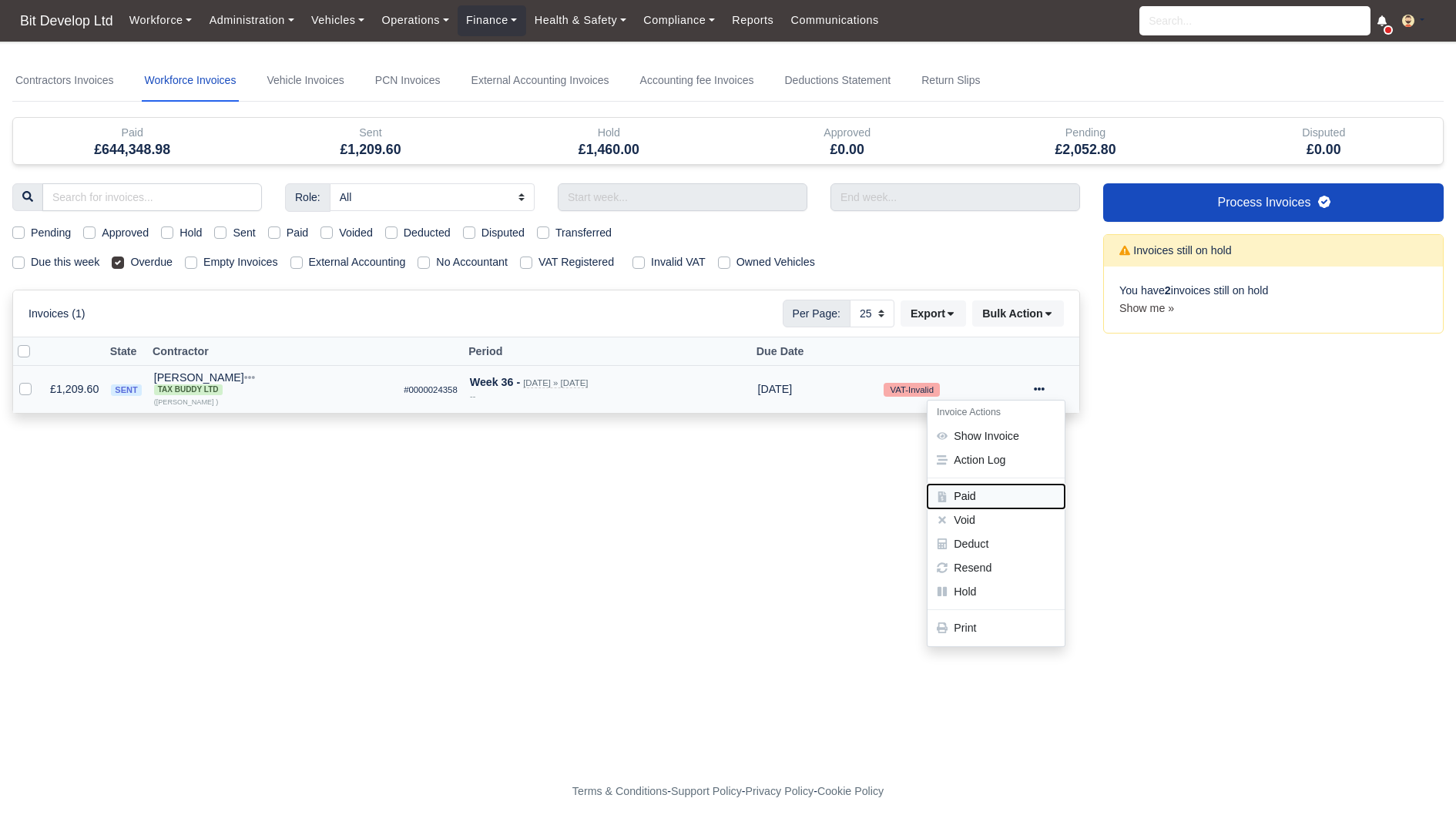
click at [957, 497] on button "Paid" at bounding box center [995, 497] width 137 height 24
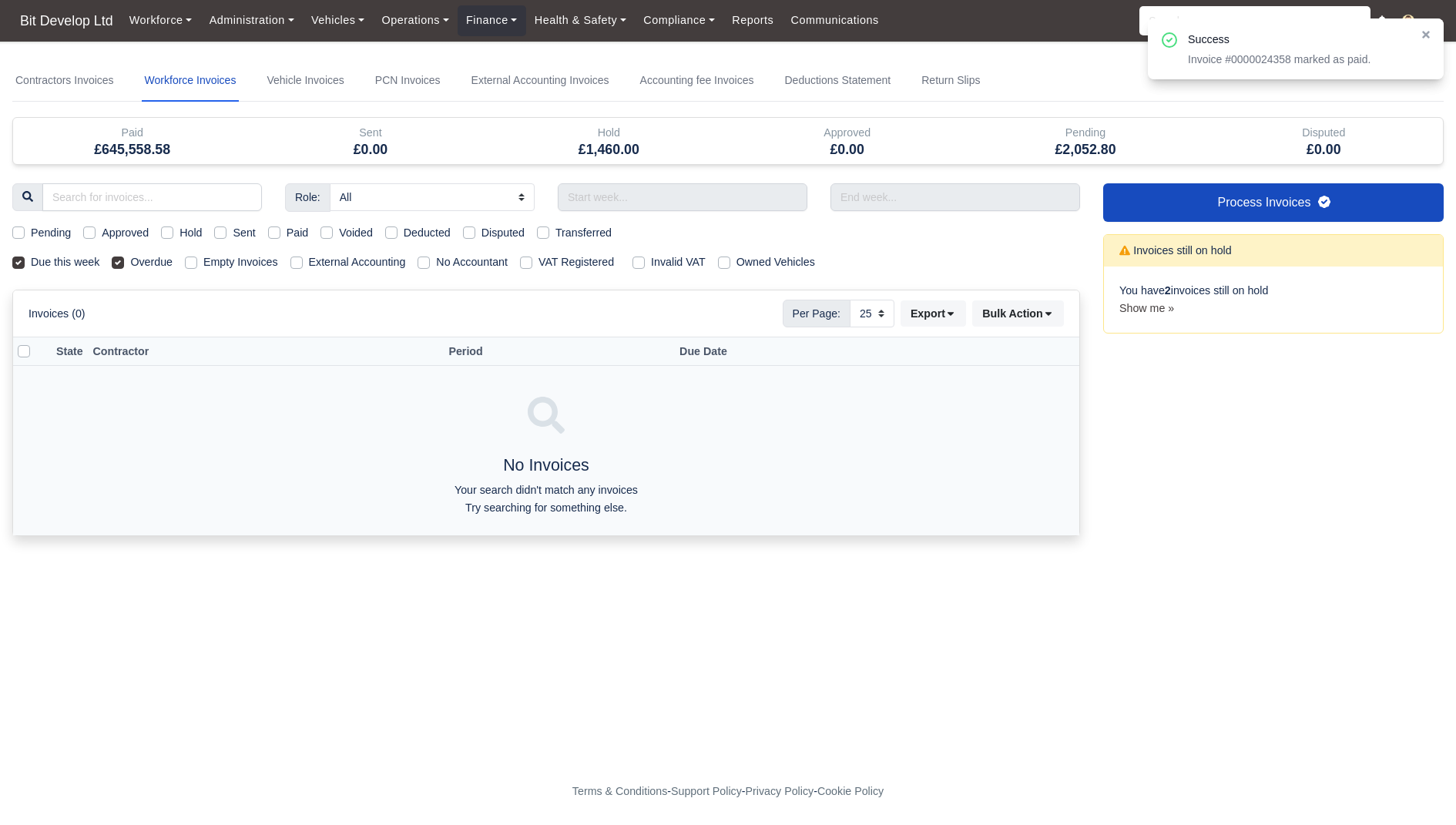
click at [57, 265] on label "Due this week" at bounding box center [65, 263] width 69 height 18
click at [25, 265] on input "Due this week" at bounding box center [19, 260] width 13 height 13
checkbox input "false"
click at [143, 265] on label "Overdue" at bounding box center [150, 263] width 42 height 18
click at [124, 265] on input "Overdue" at bounding box center [118, 260] width 13 height 13
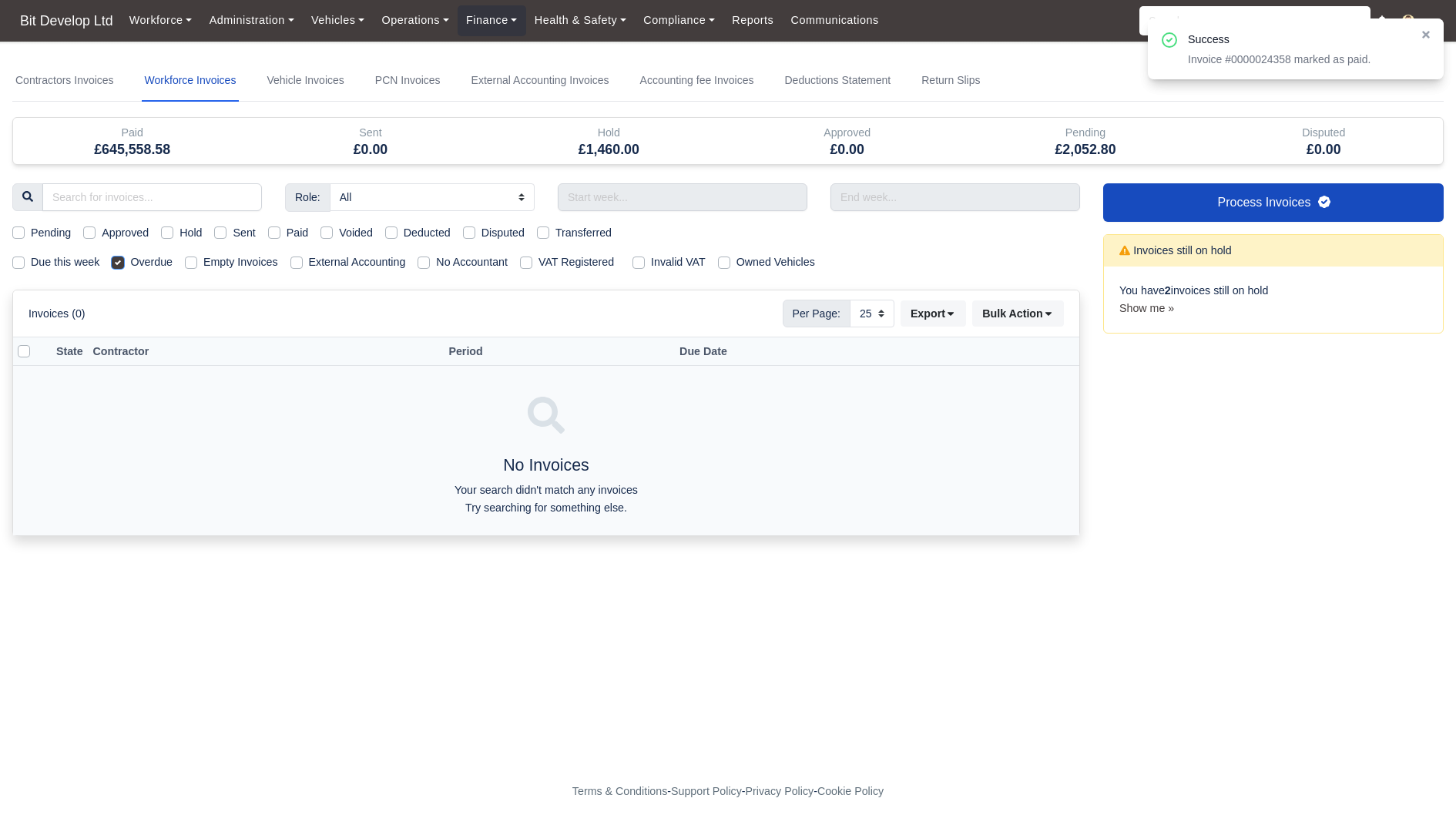
checkbox input "false"
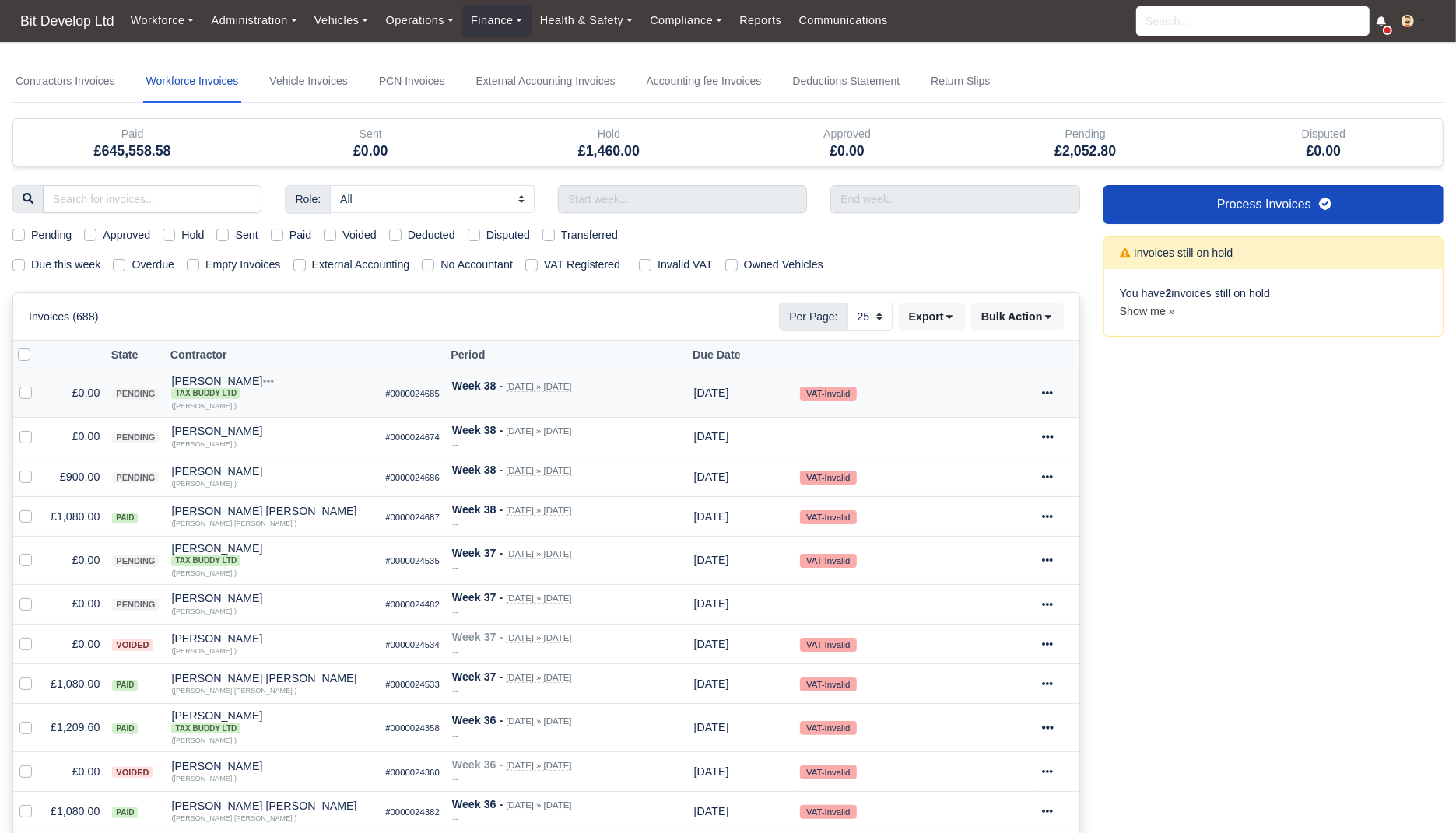
click at [53, 55] on body "Bit Develop Ltd Workforce Manpower Expiring Documents Leave Requests Daily Atte…" at bounding box center [728, 416] width 1456 height 833
click at [53, 93] on link "Contractors Invoices" at bounding box center [66, 81] width 106 height 42
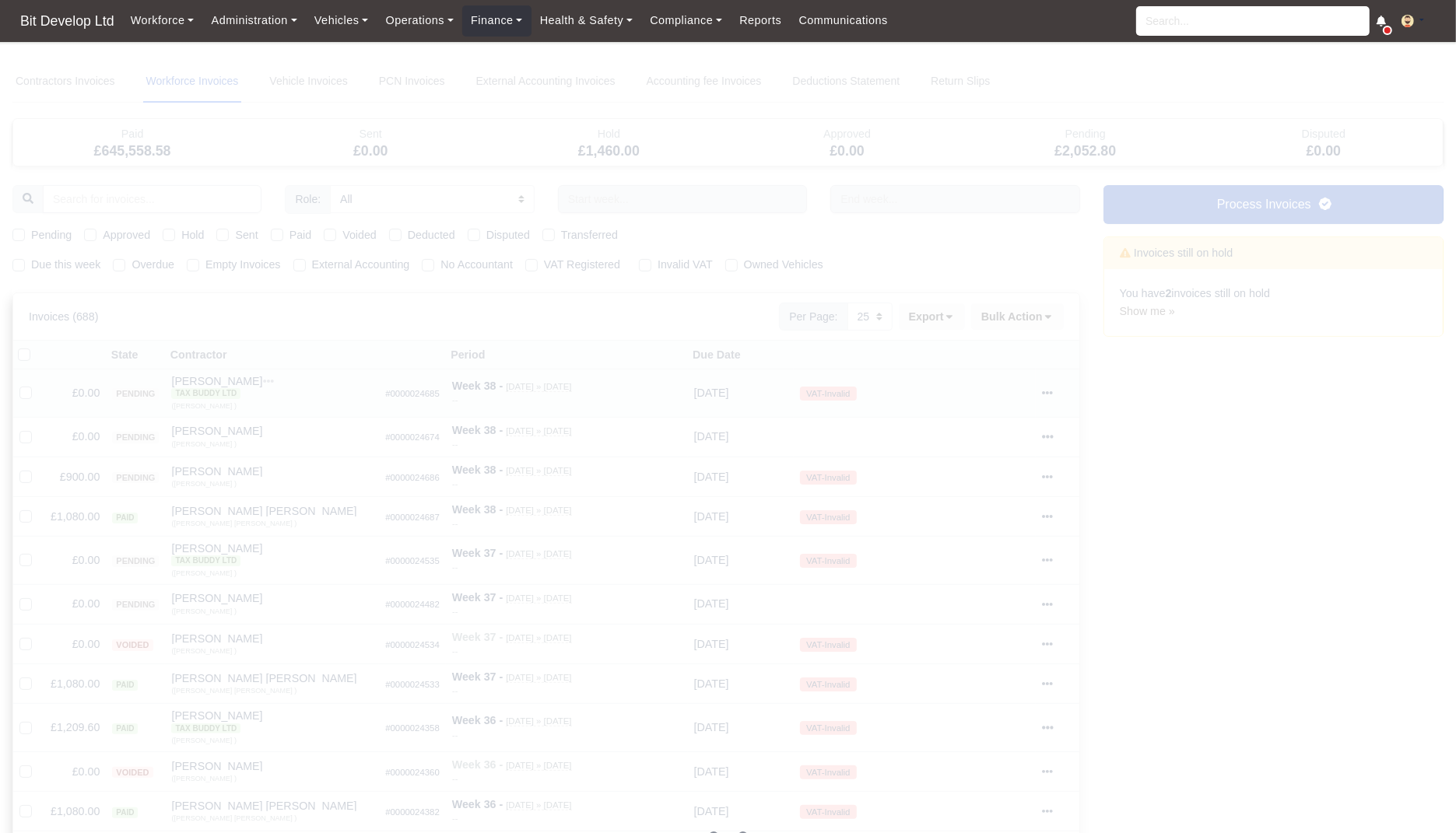
select select
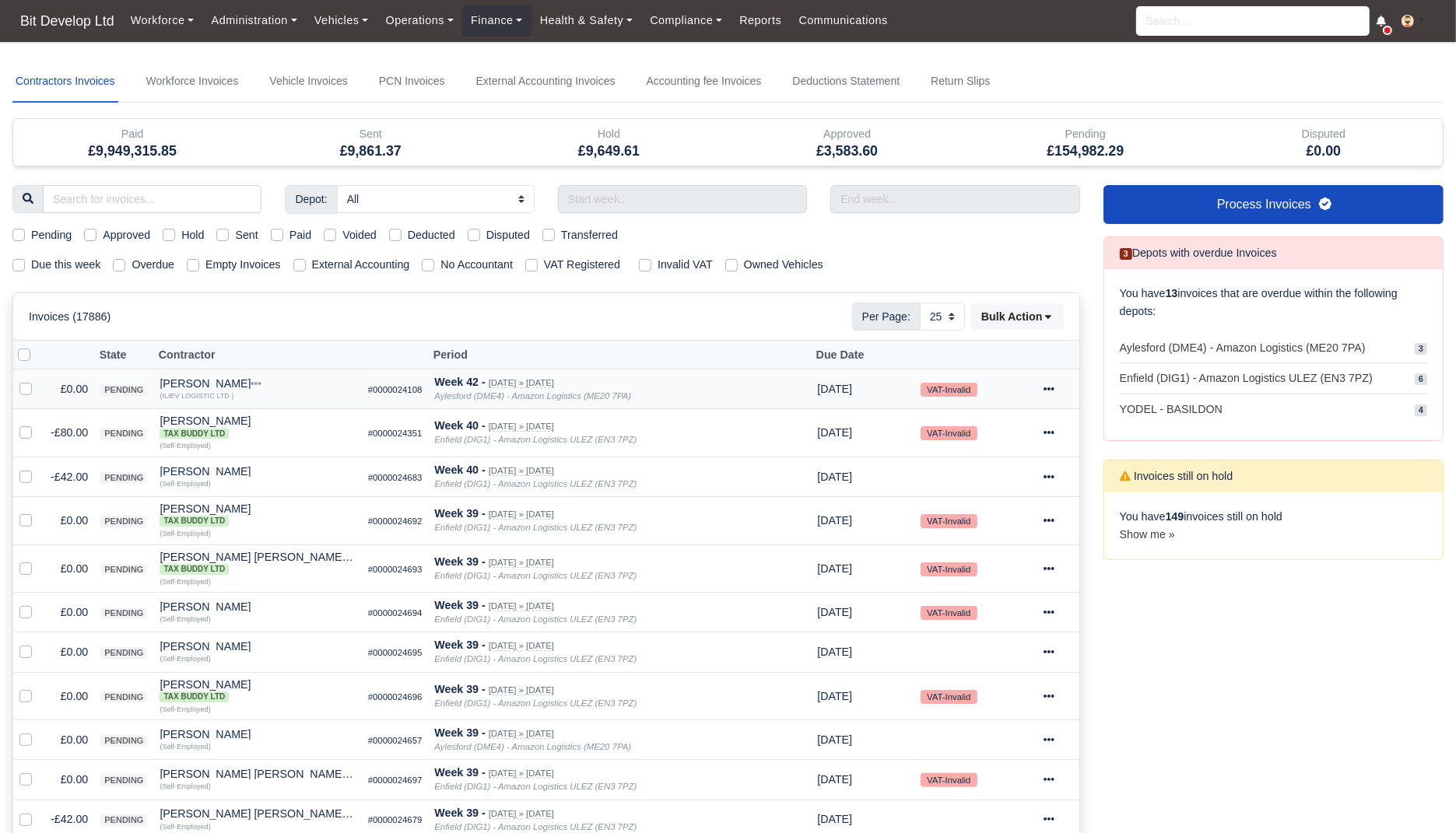
click at [145, 260] on label "Overdue" at bounding box center [152, 265] width 43 height 18
click at [125, 260] on input "Overdue" at bounding box center [119, 262] width 13 height 13
checkbox input "true"
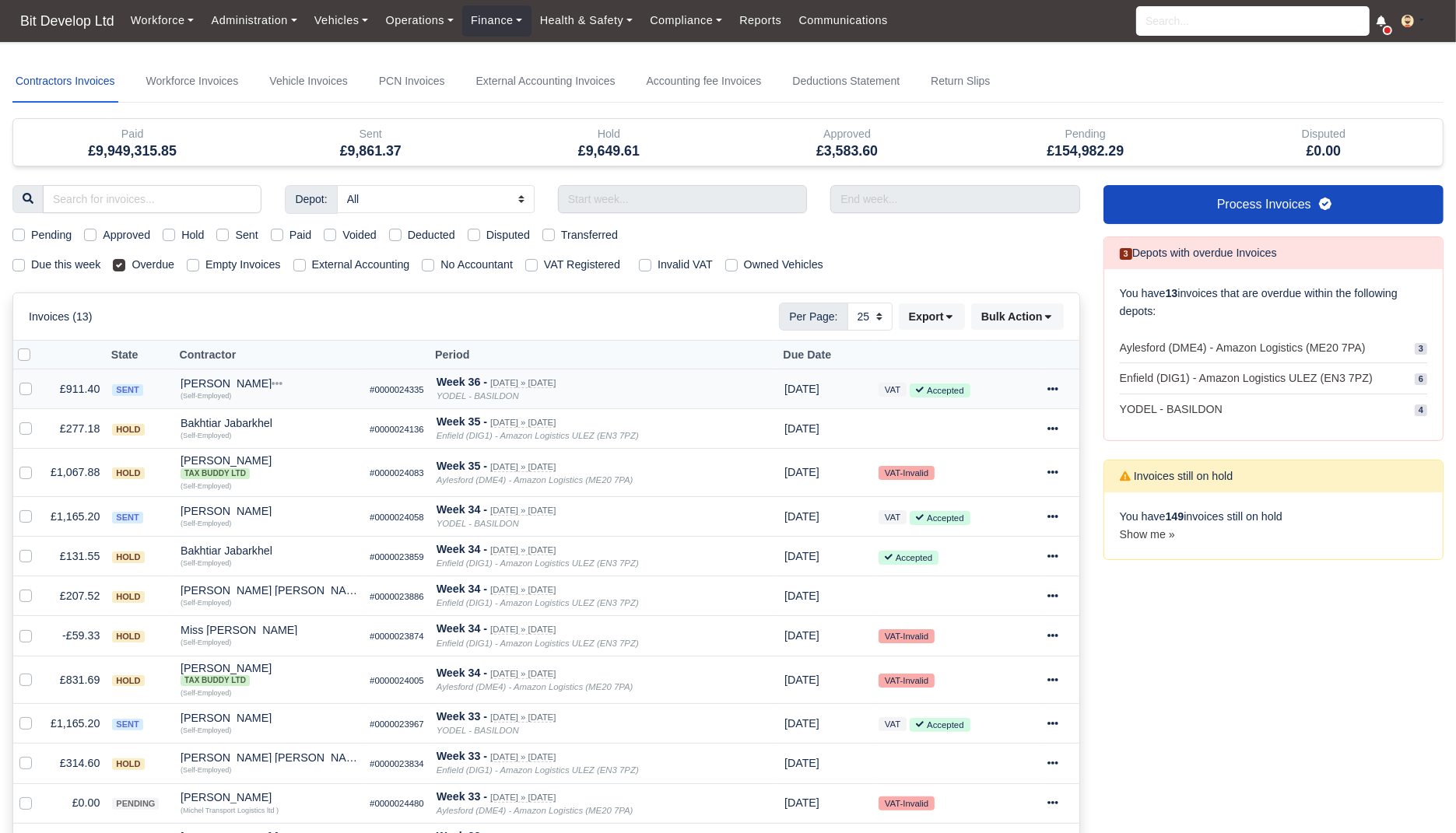
click at [1056, 383] on icon at bounding box center [1053, 388] width 11 height 11
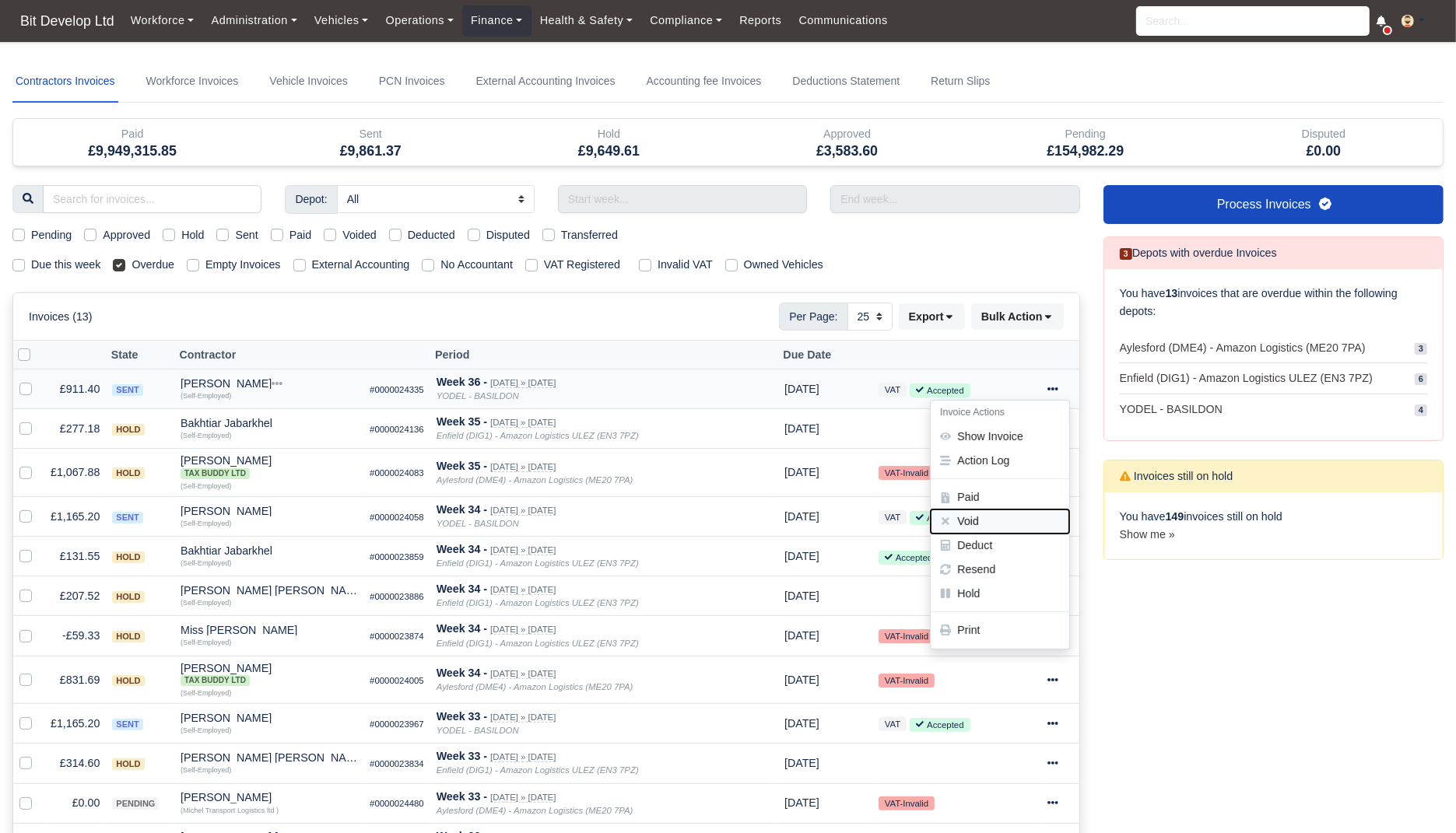
click at [980, 521] on button "Void" at bounding box center [999, 521] width 138 height 24
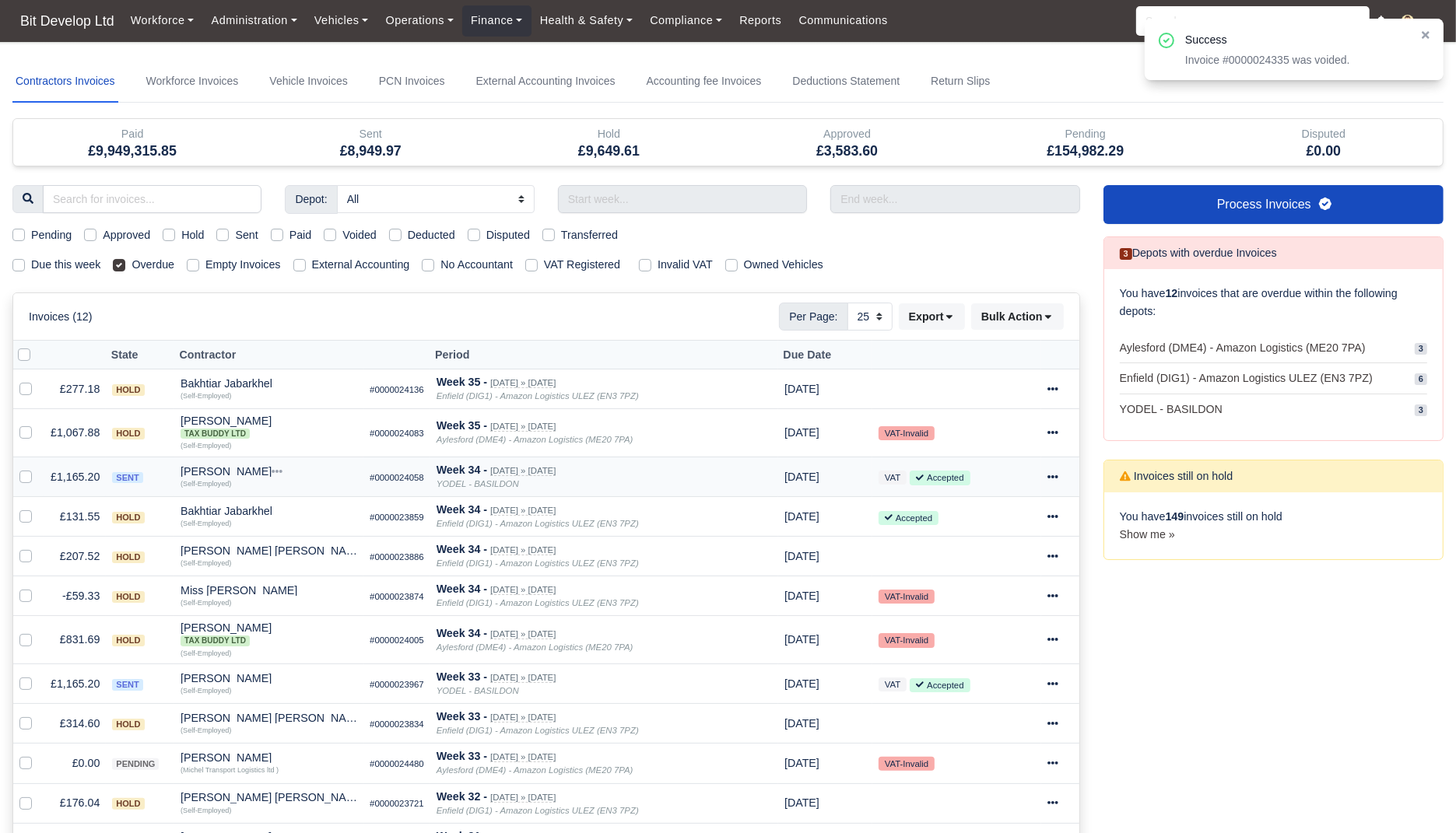
click at [1055, 472] on icon at bounding box center [1053, 477] width 11 height 11
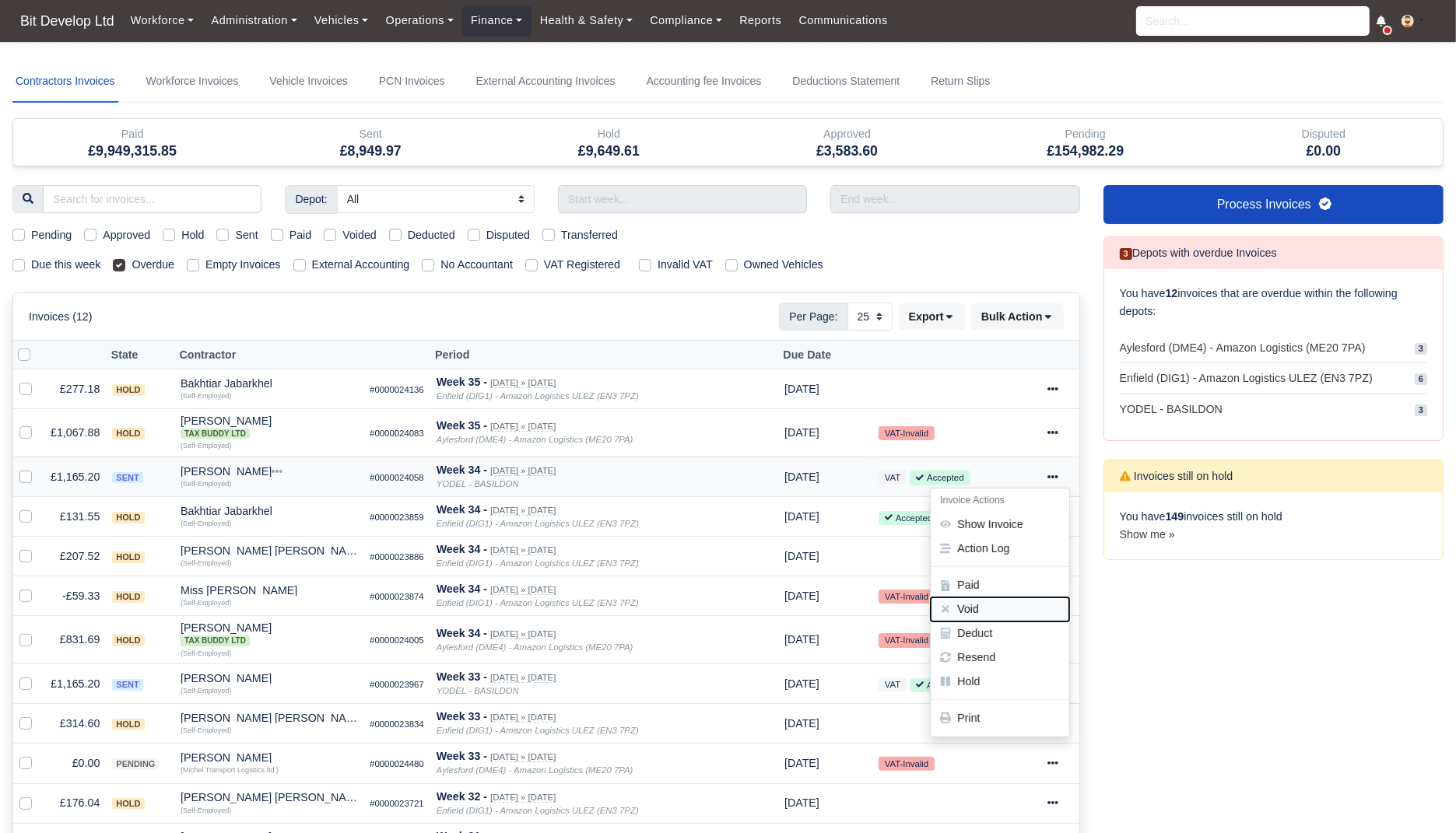
click at [971, 611] on button "Void" at bounding box center [999, 610] width 138 height 24
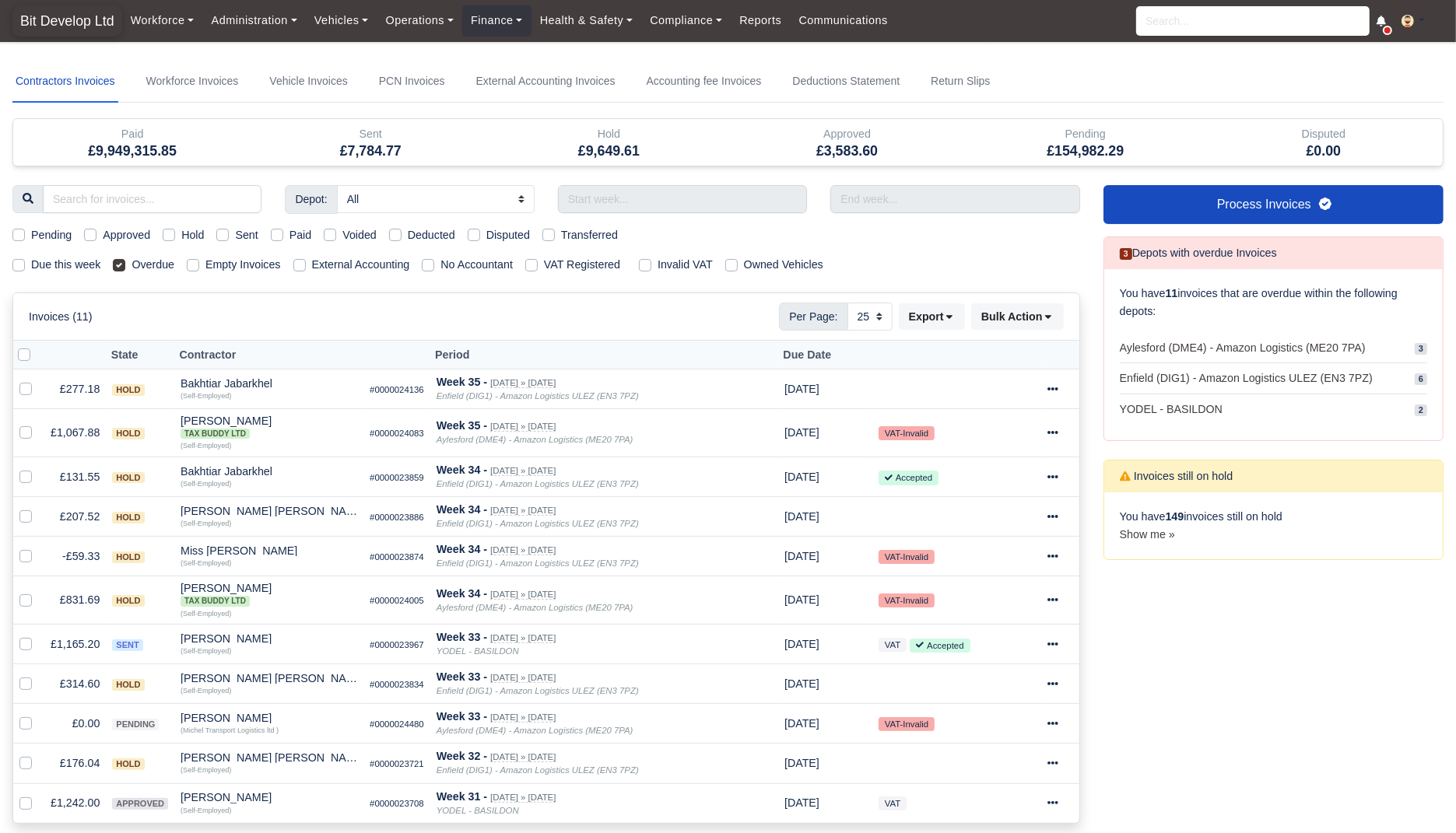
click at [82, 29] on span "Bit Develop Ltd" at bounding box center [68, 20] width 109 height 31
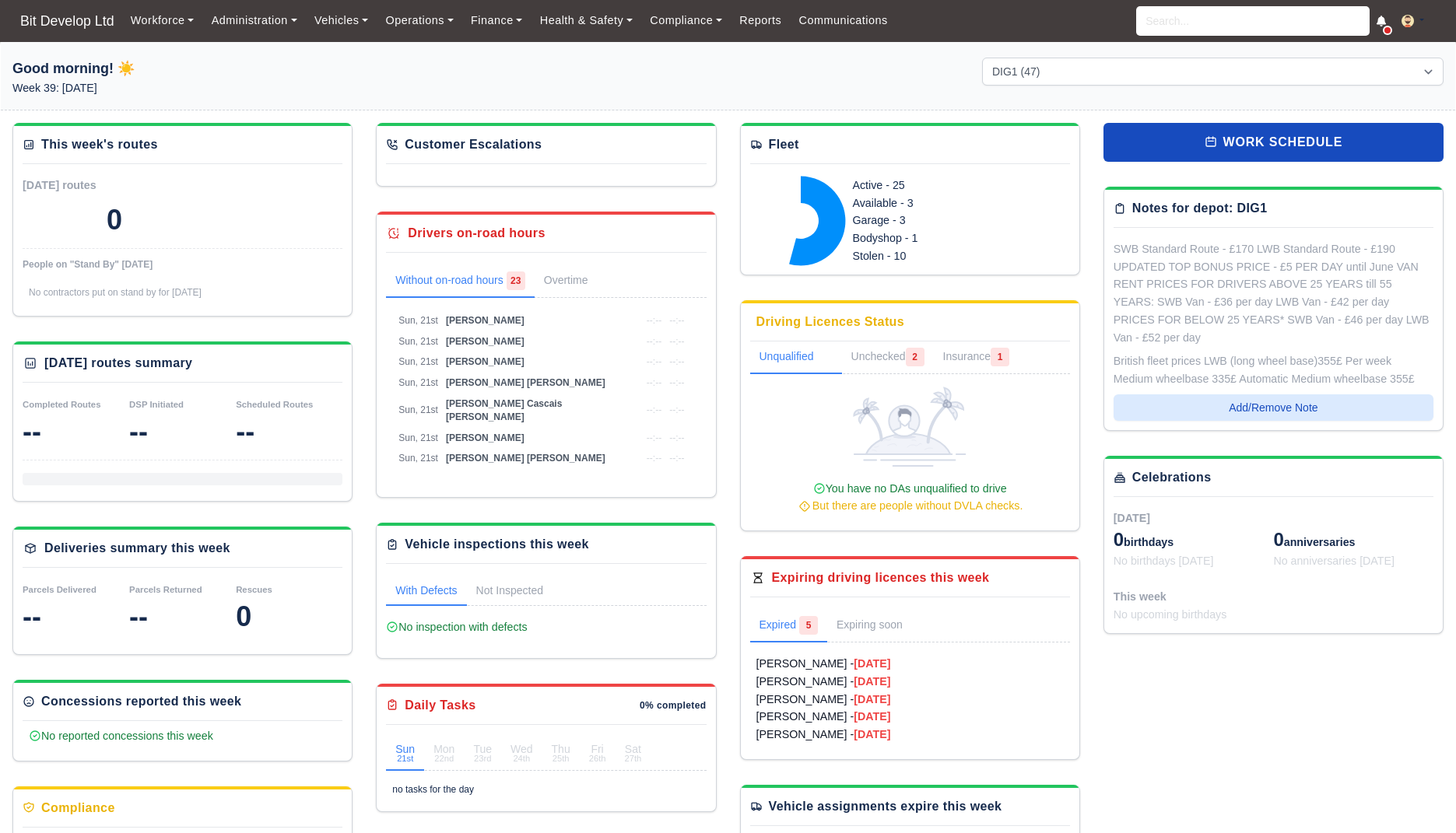
select select "2"
click at [504, 22] on link "Finance" at bounding box center [497, 20] width 70 height 31
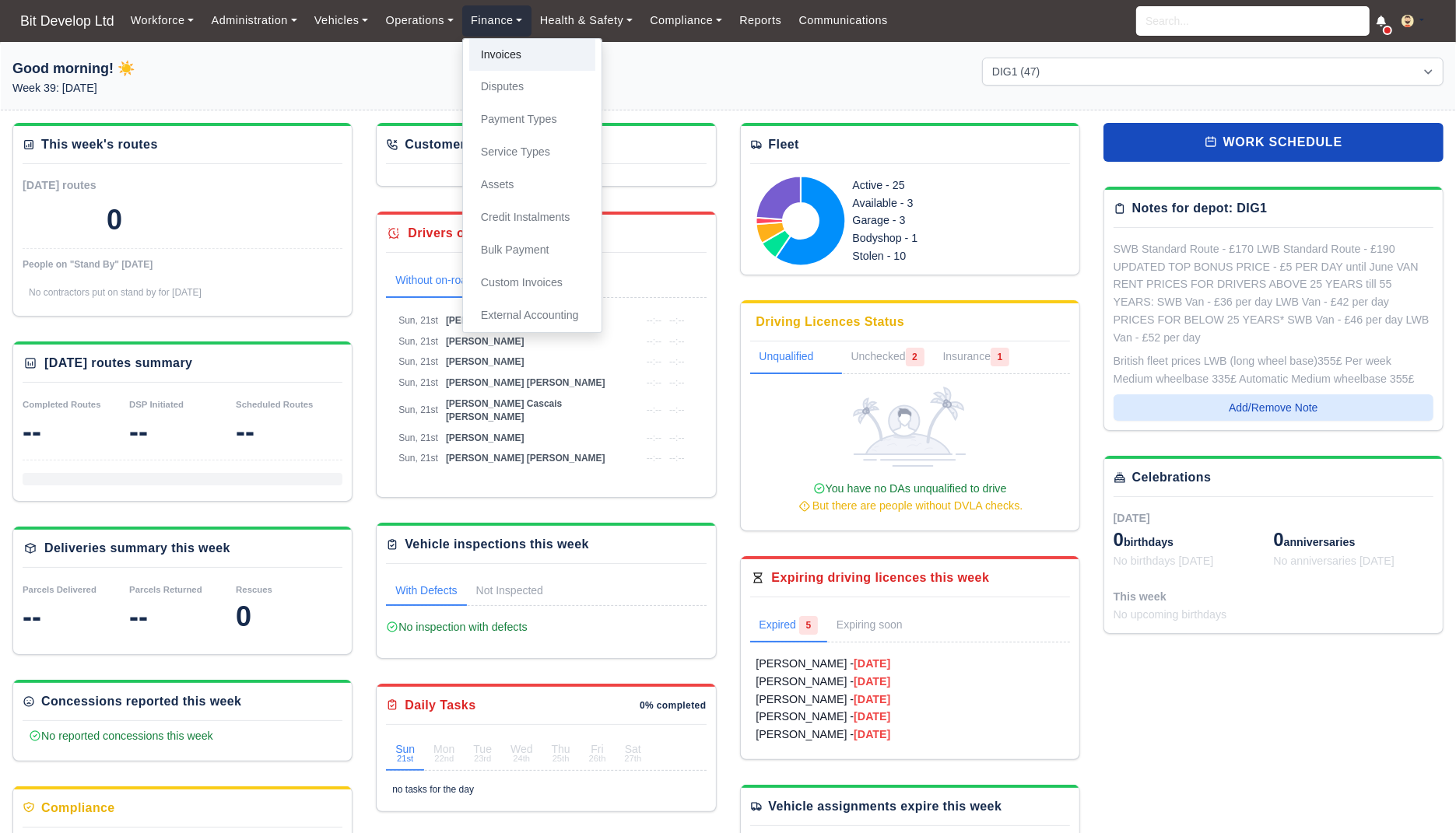
click at [507, 66] on link "Invoices" at bounding box center [531, 55] width 126 height 33
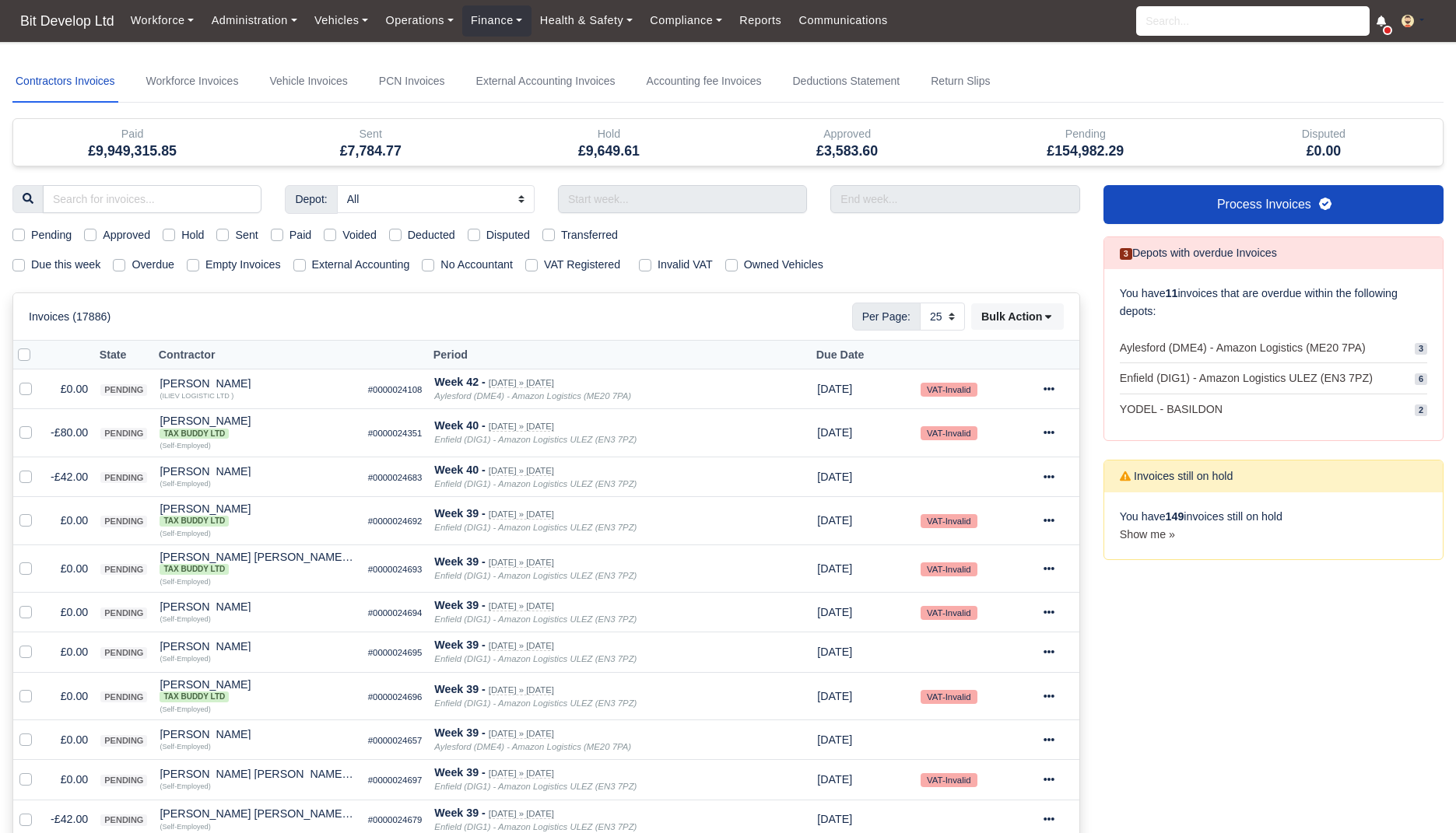
select select "25"
